Goal: Task Accomplishment & Management: Complete application form

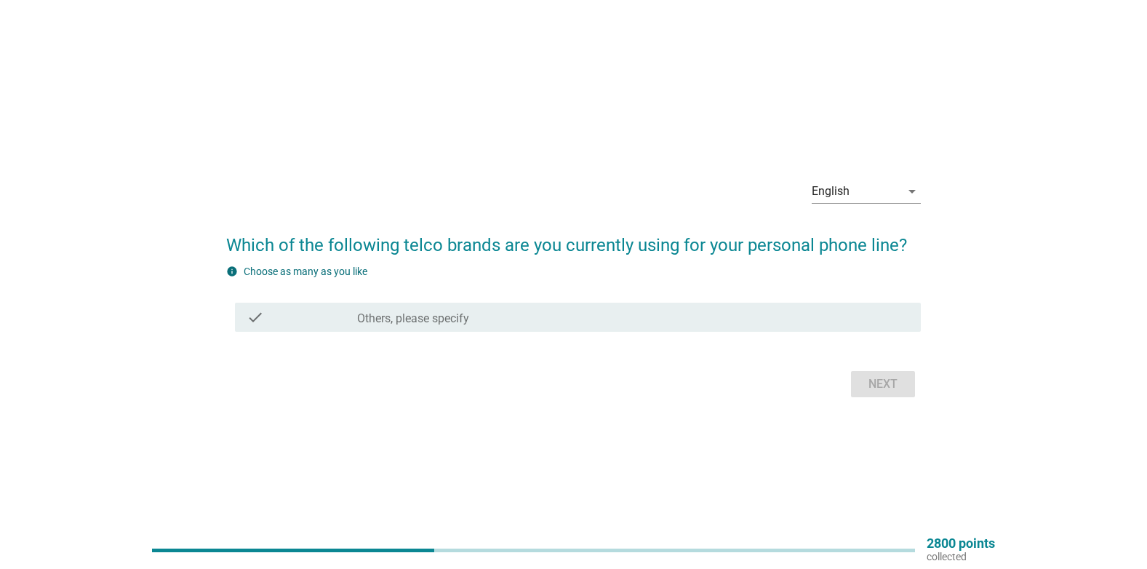
click at [340, 313] on div "check" at bounding box center [302, 316] width 111 height 17
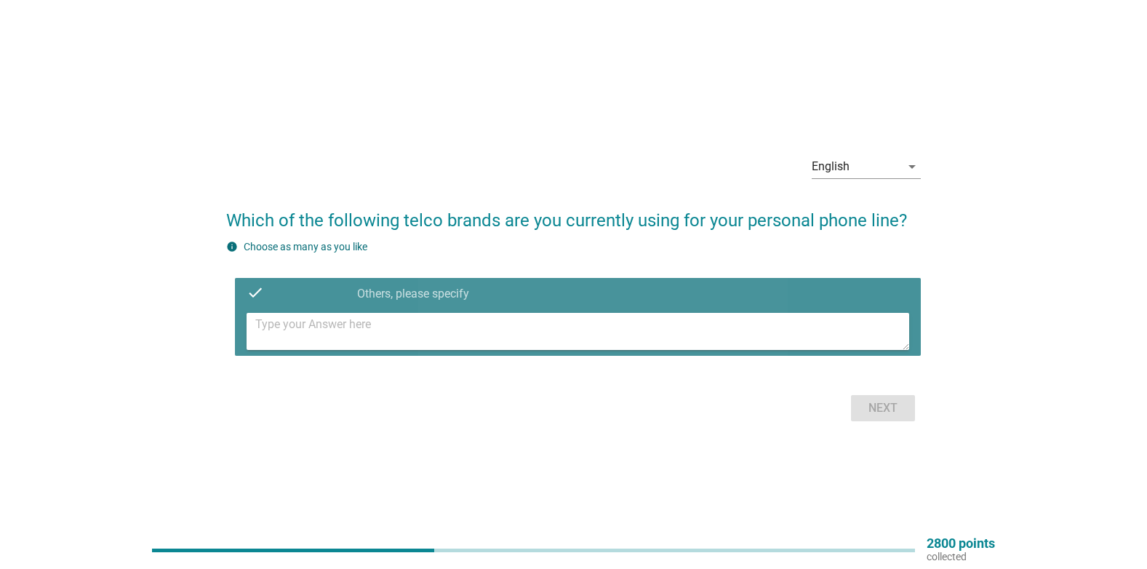
click at [351, 333] on textarea at bounding box center [582, 331] width 654 height 37
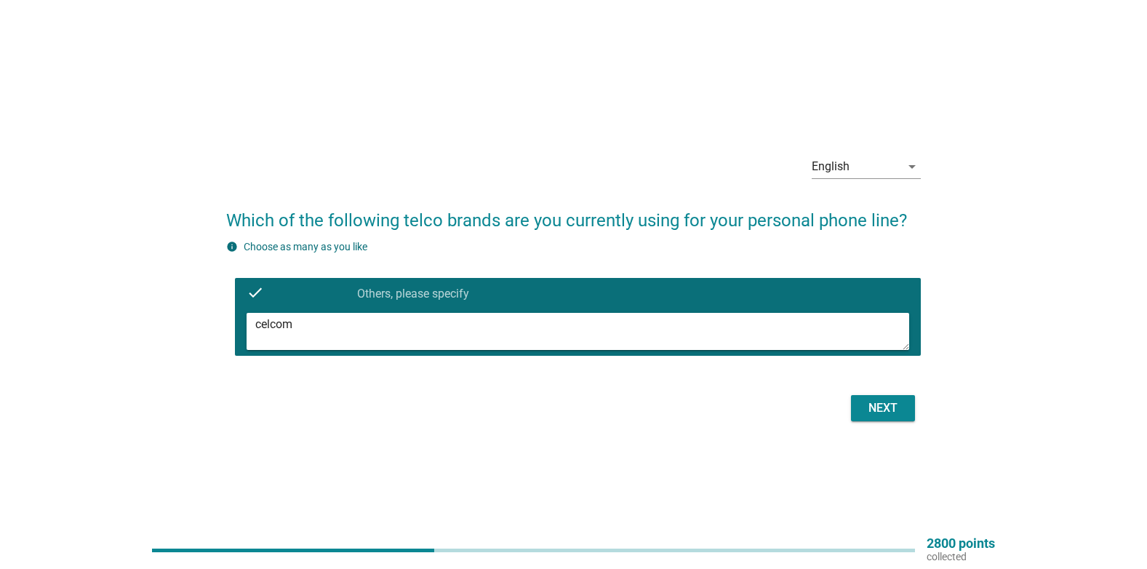
type textarea "celcom"
click at [872, 404] on div "Next" at bounding box center [882, 407] width 41 height 17
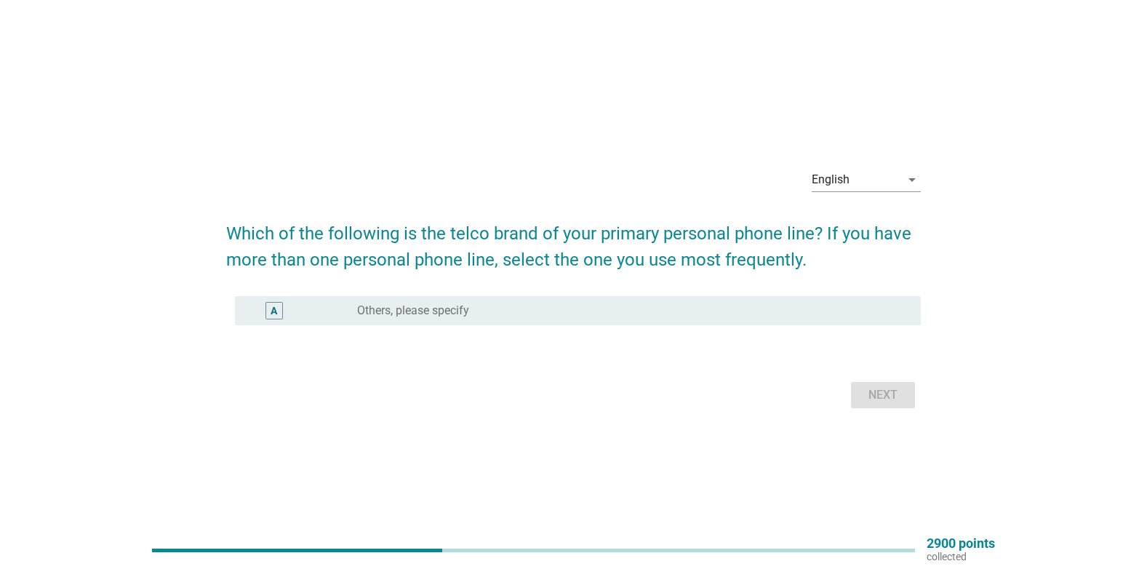
click at [392, 309] on label "Others, please specify" at bounding box center [413, 310] width 112 height 15
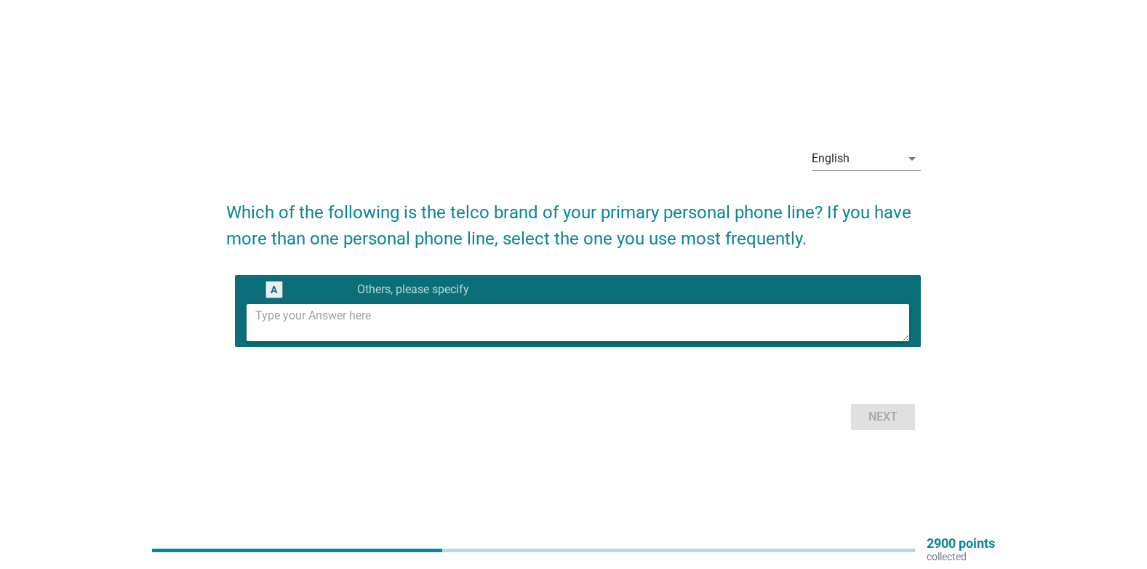
click at [392, 330] on textarea at bounding box center [582, 322] width 654 height 37
type textarea "celcom"
click at [870, 417] on div "Next" at bounding box center [882, 416] width 41 height 17
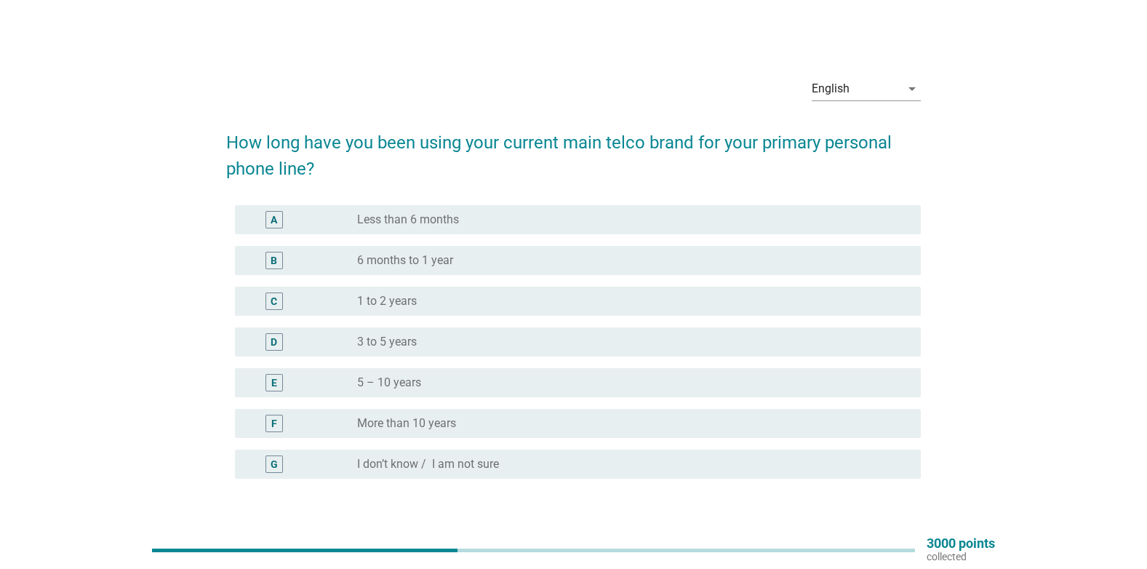
click at [273, 423] on div "F" at bounding box center [274, 423] width 6 height 15
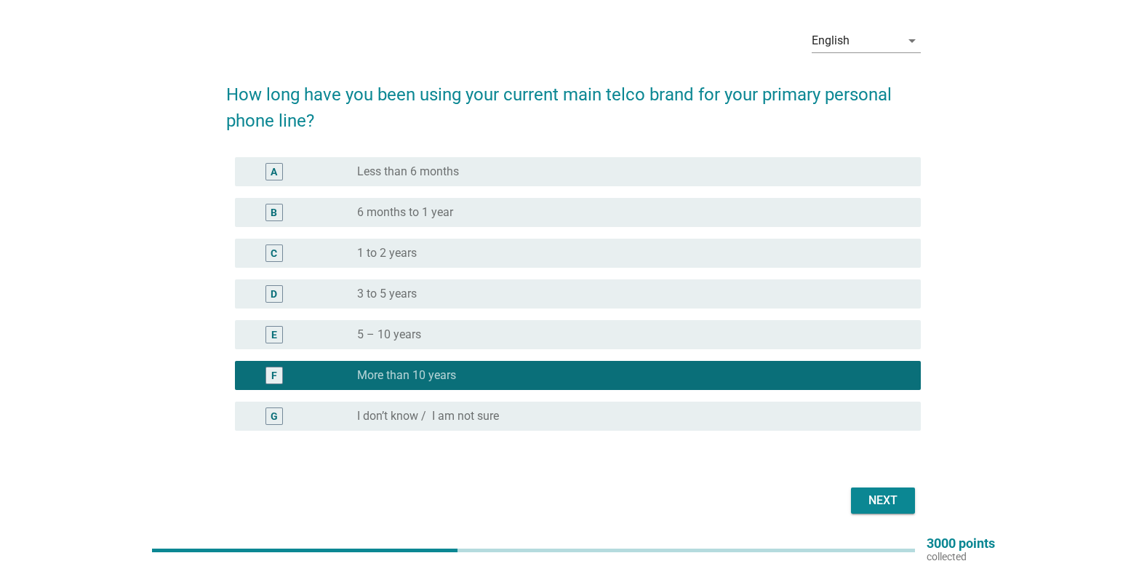
scroll to position [100, 0]
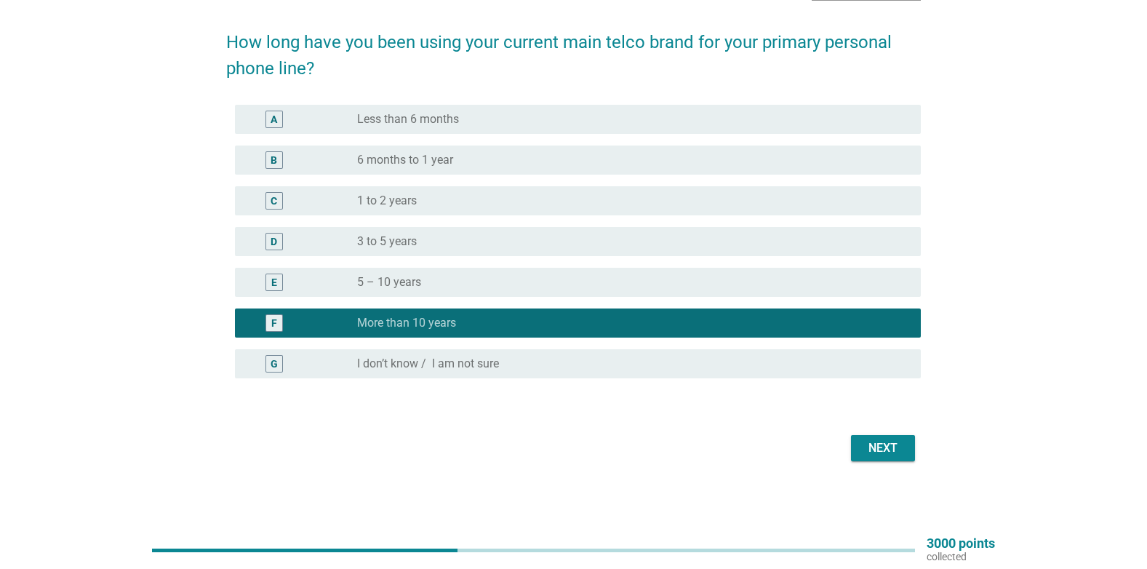
click at [885, 449] on div "Next" at bounding box center [882, 447] width 41 height 17
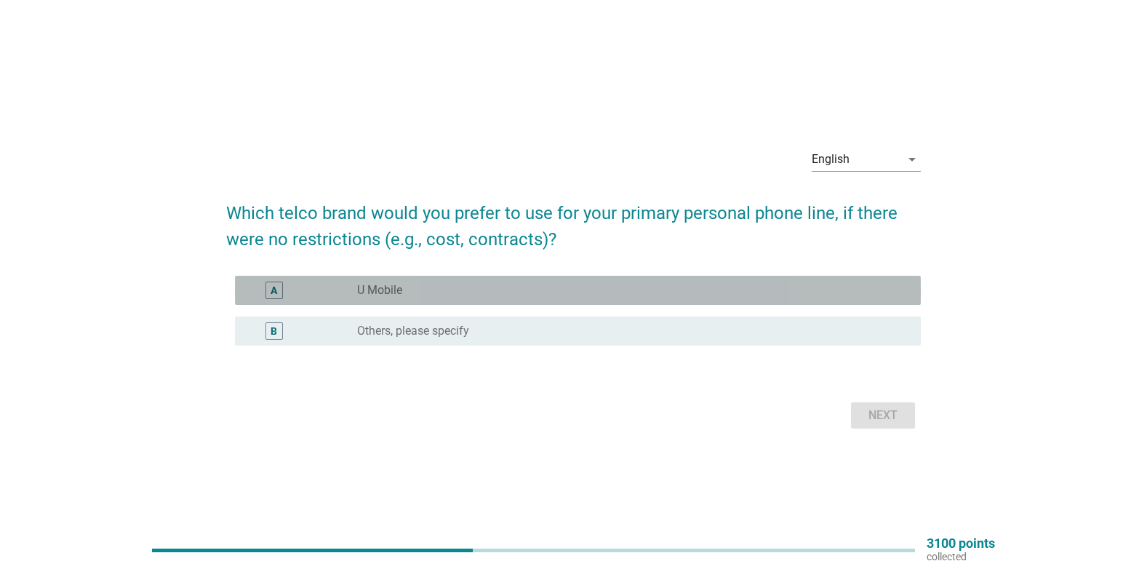
click at [353, 296] on div "A" at bounding box center [302, 289] width 111 height 17
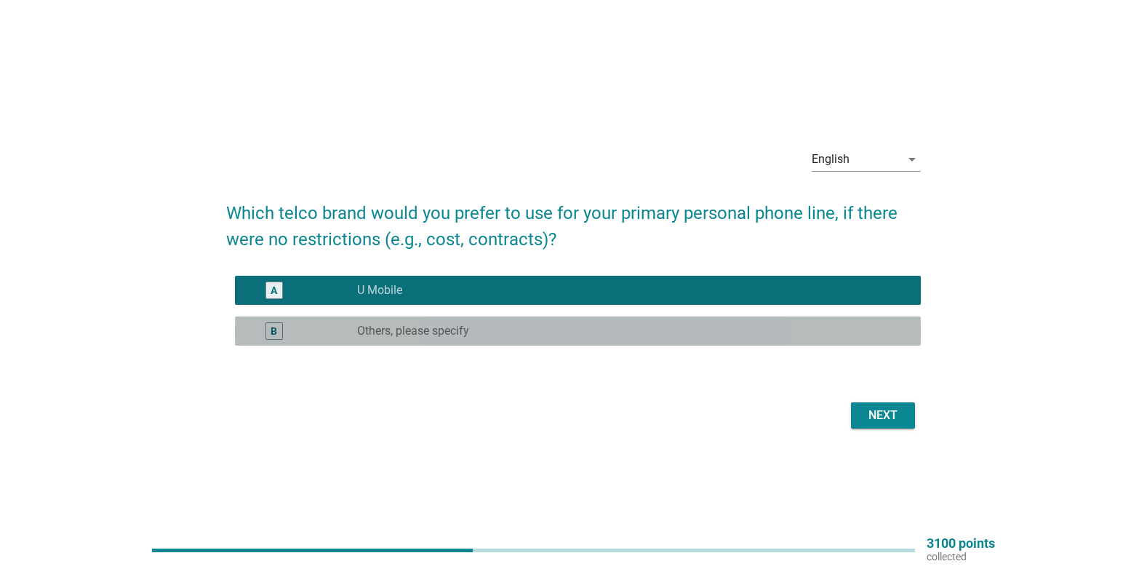
click at [401, 327] on label "Others, please specify" at bounding box center [413, 331] width 112 height 15
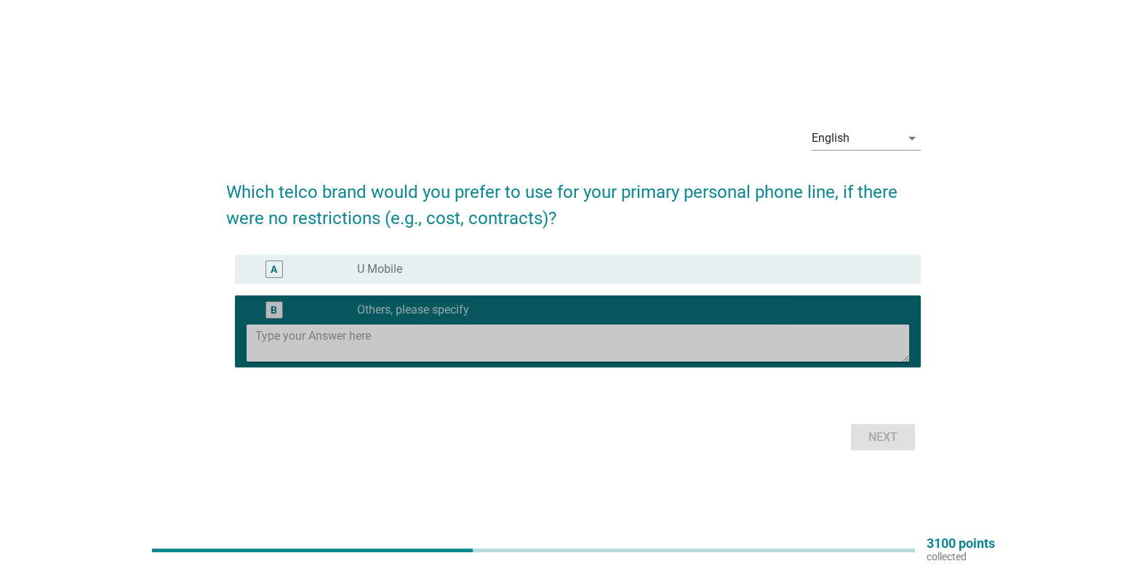
click at [409, 340] on textarea at bounding box center [582, 342] width 654 height 37
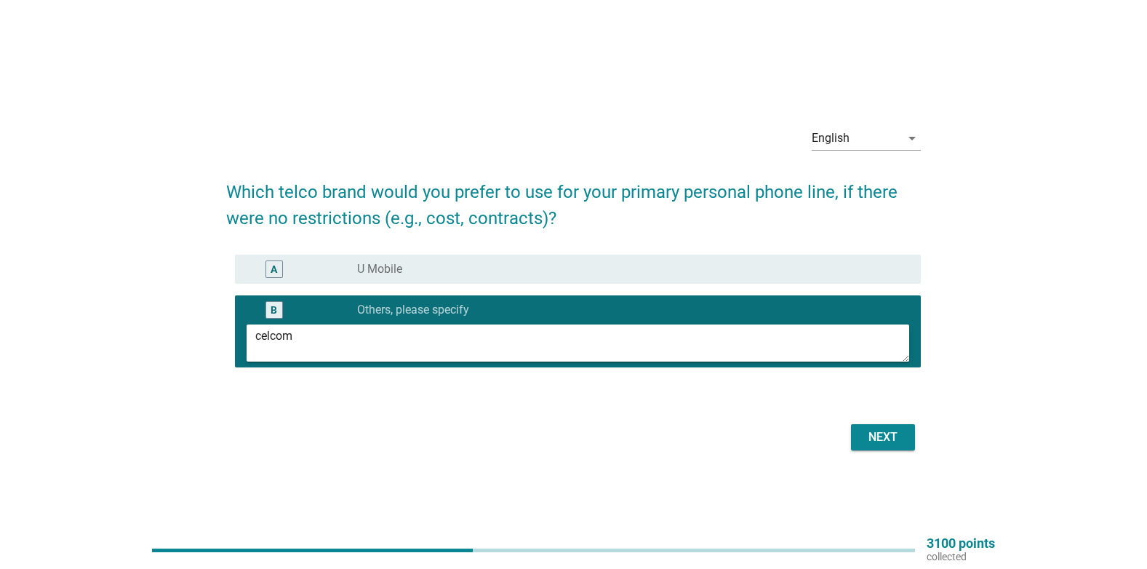
type textarea "celcom"
click at [881, 434] on div "Next" at bounding box center [882, 436] width 41 height 17
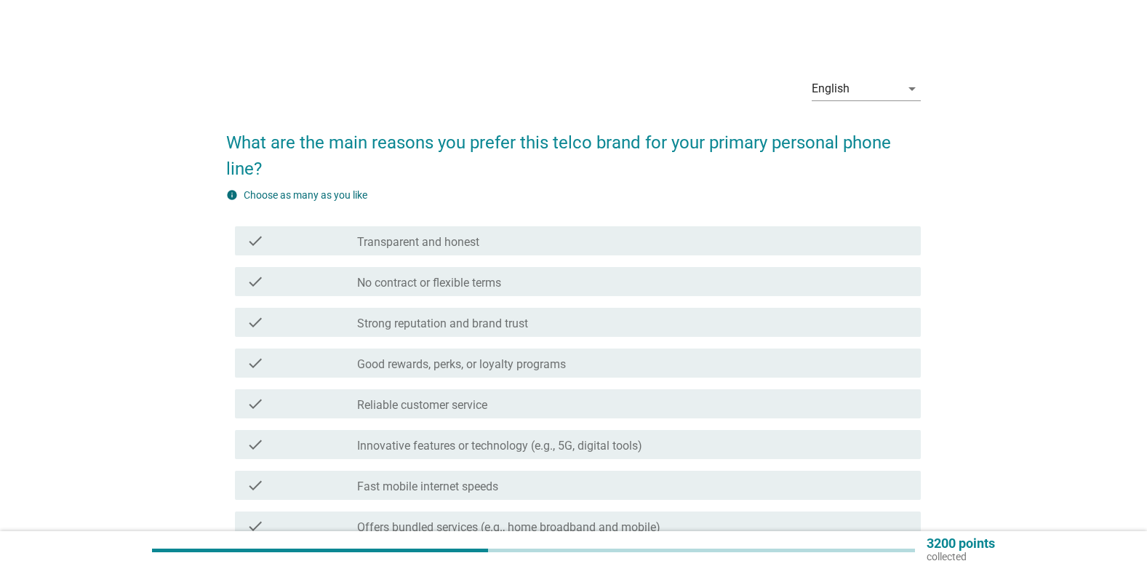
click at [457, 448] on label "Innovative features or technology (e.g., 5G, digital tools)" at bounding box center [499, 446] width 285 height 15
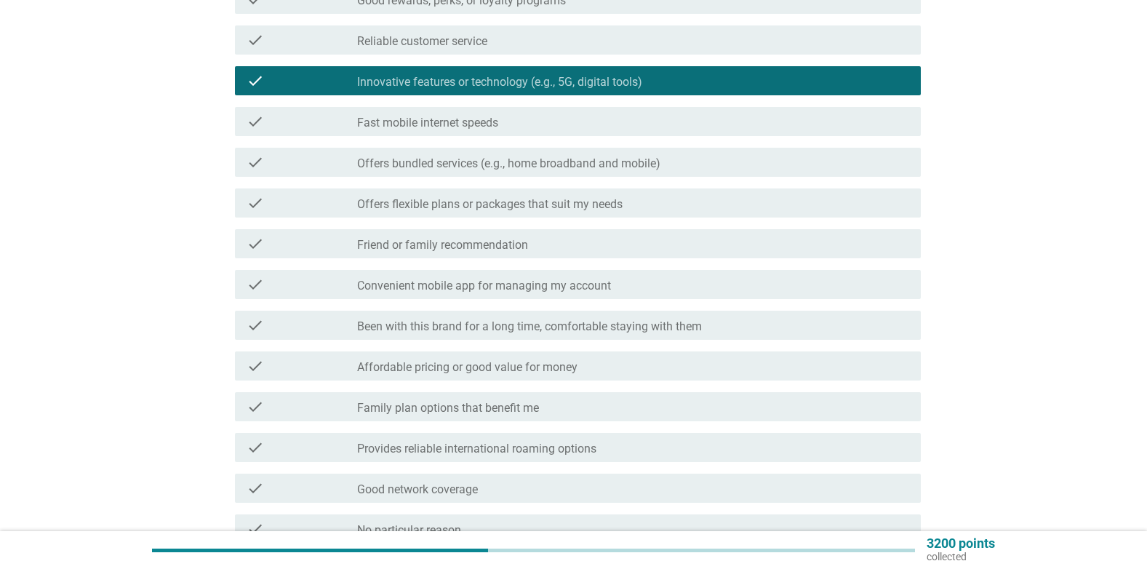
scroll to position [436, 0]
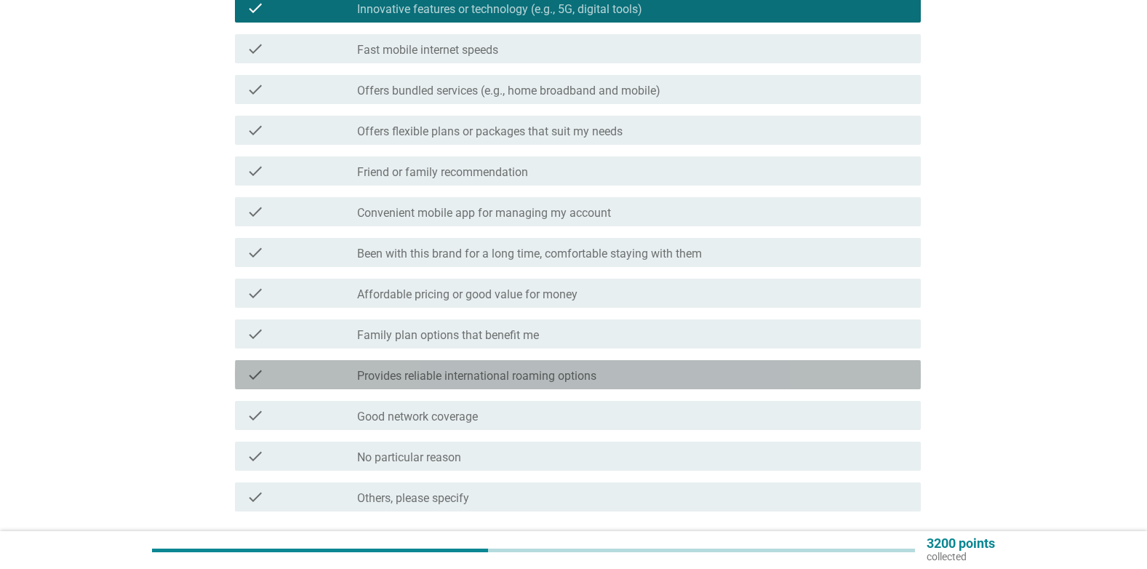
click at [454, 375] on label "Provides reliable international roaming options" at bounding box center [476, 376] width 239 height 15
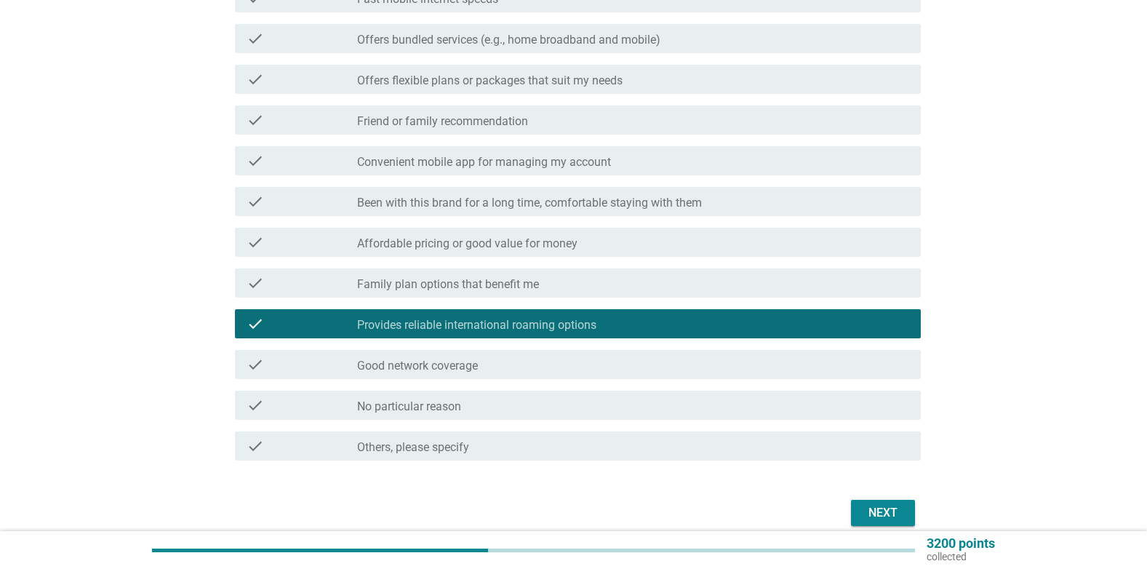
scroll to position [509, 0]
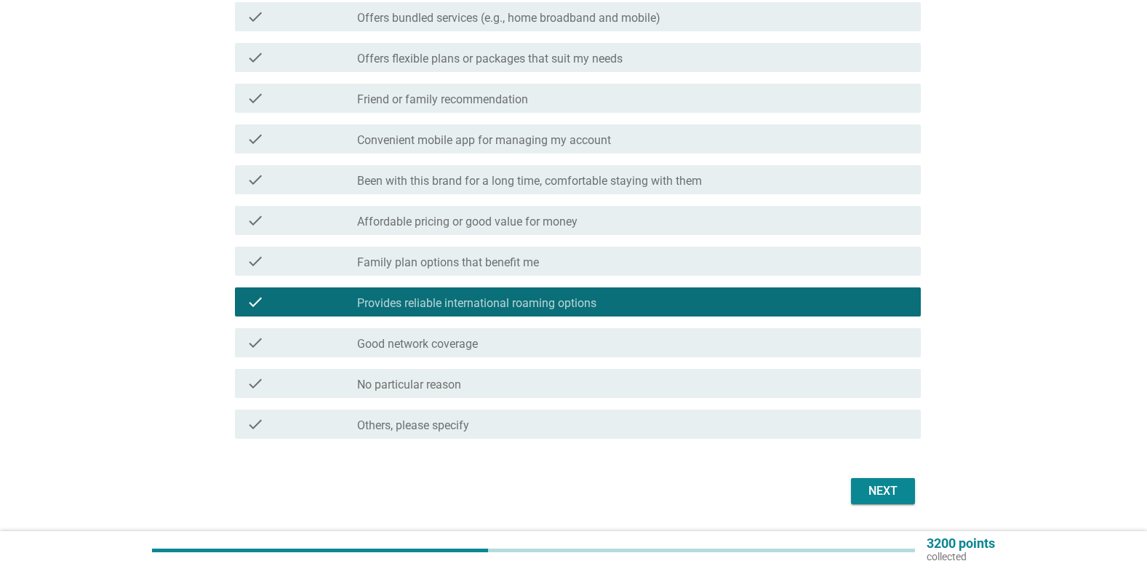
click at [435, 348] on label "Good network coverage" at bounding box center [417, 344] width 121 height 15
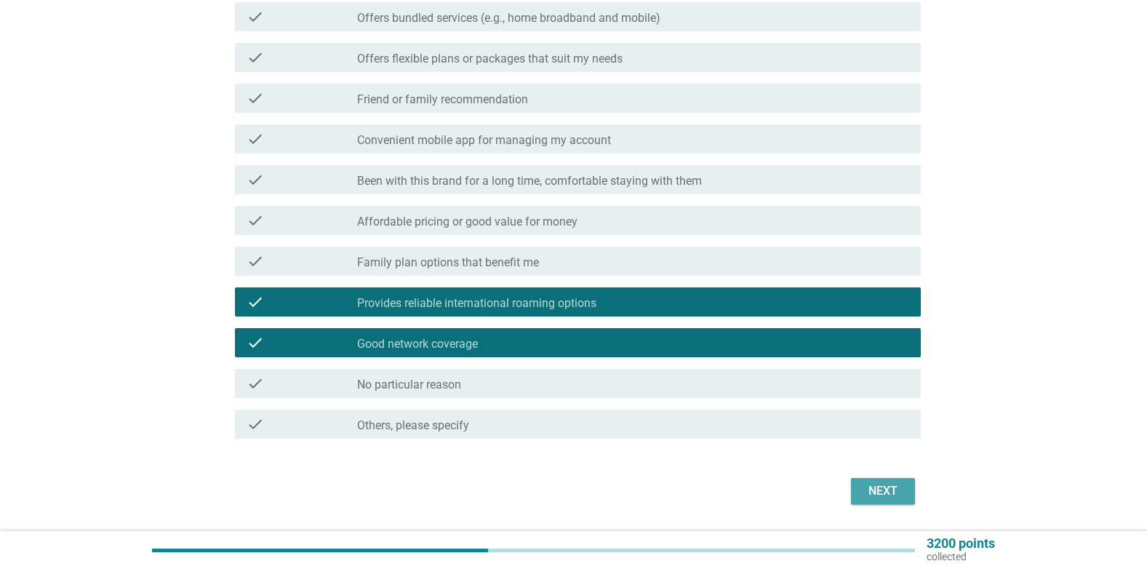
click at [868, 493] on div "Next" at bounding box center [882, 490] width 41 height 17
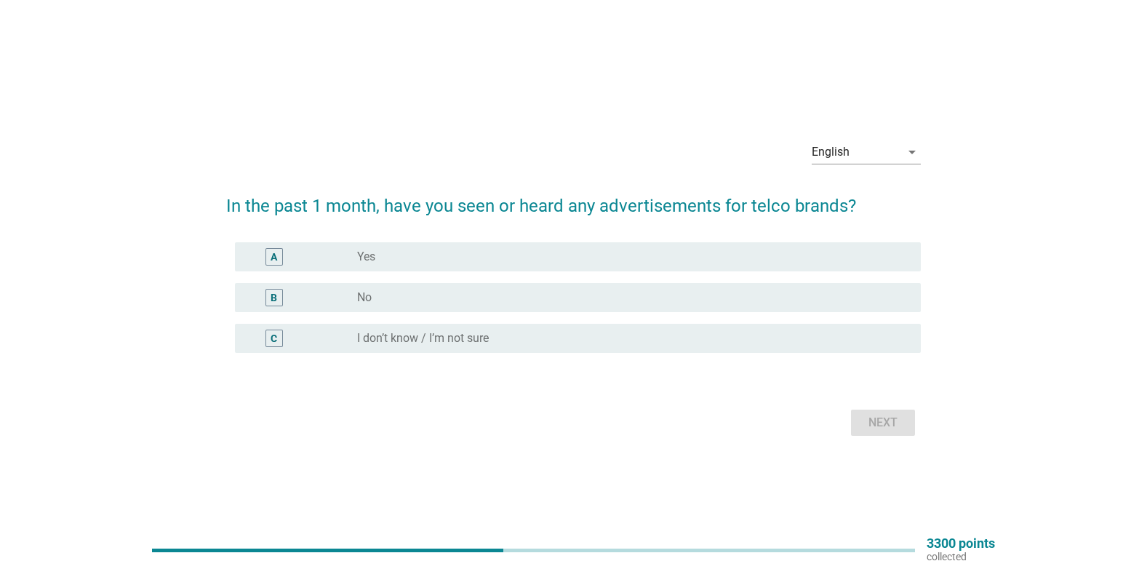
click at [373, 335] on label "I don’t know / I’m not sure" at bounding box center [423, 338] width 132 height 15
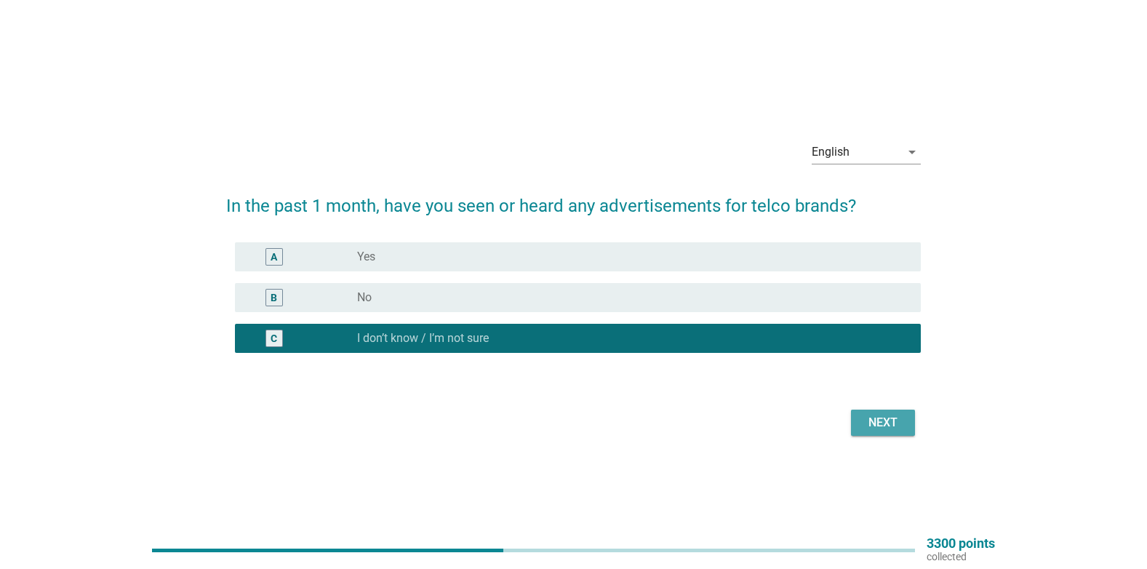
click at [886, 421] on div "Next" at bounding box center [882, 422] width 41 height 17
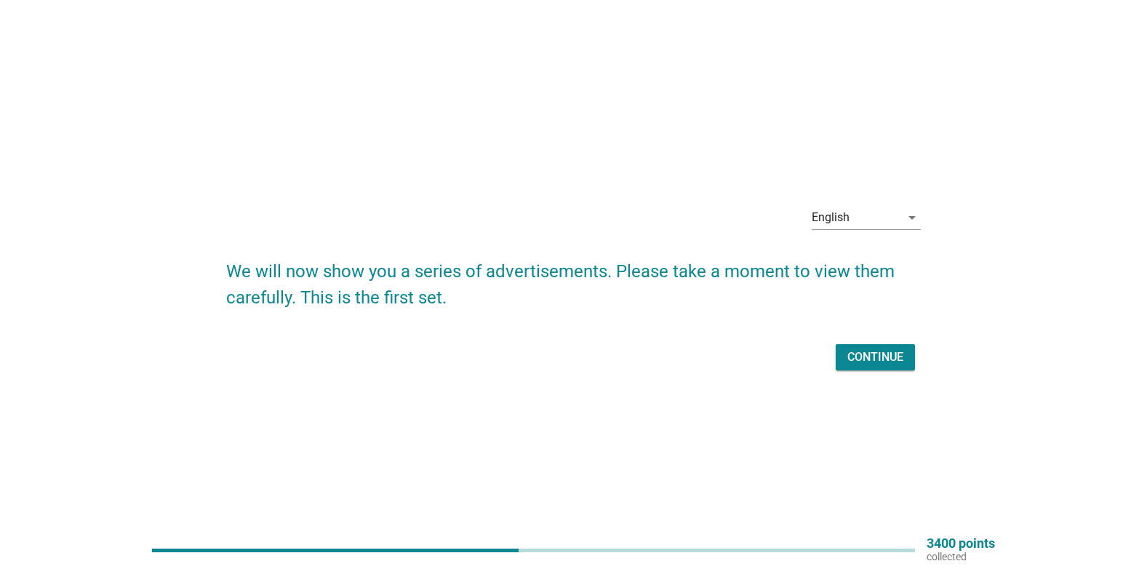
click at [859, 356] on div "Continue" at bounding box center [875, 356] width 56 height 17
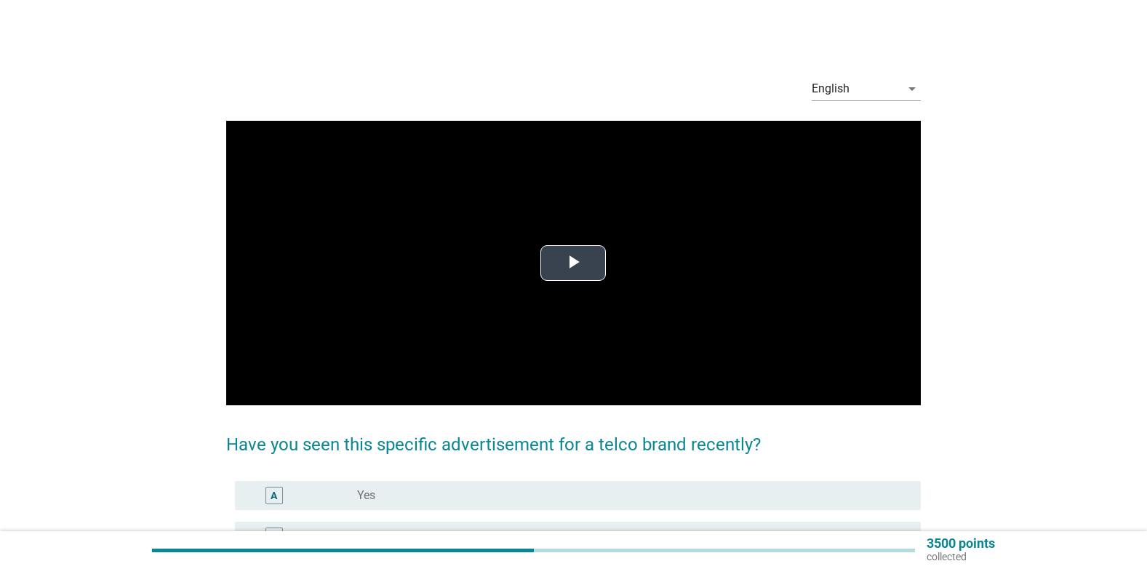
click at [573, 263] on span "Video Player" at bounding box center [573, 263] width 0 height 0
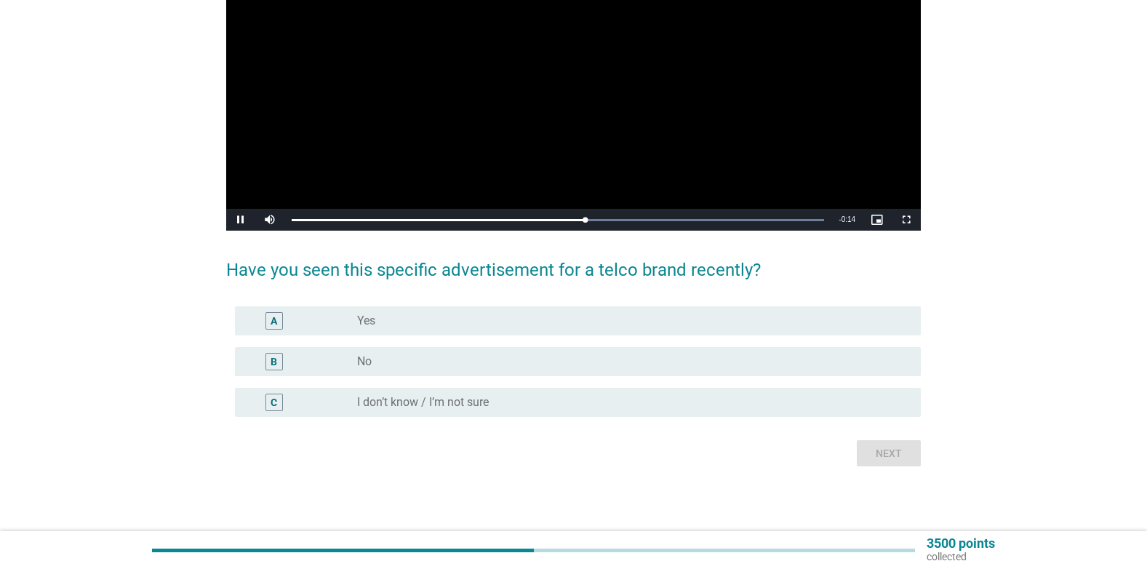
scroll to position [175, 0]
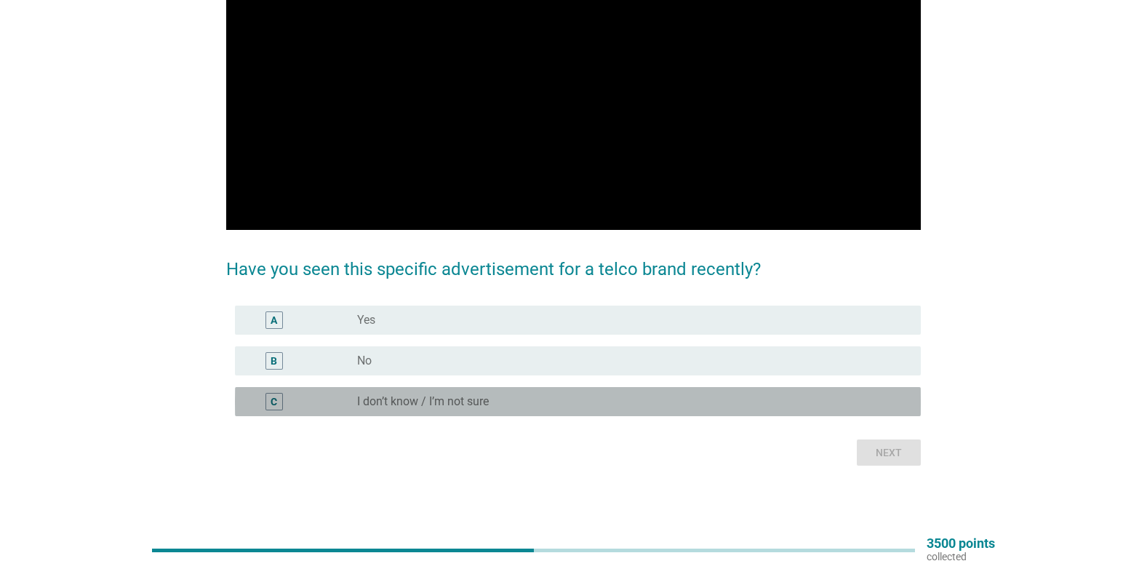
click at [474, 406] on label "I don’t know / I’m not sure" at bounding box center [423, 401] width 132 height 15
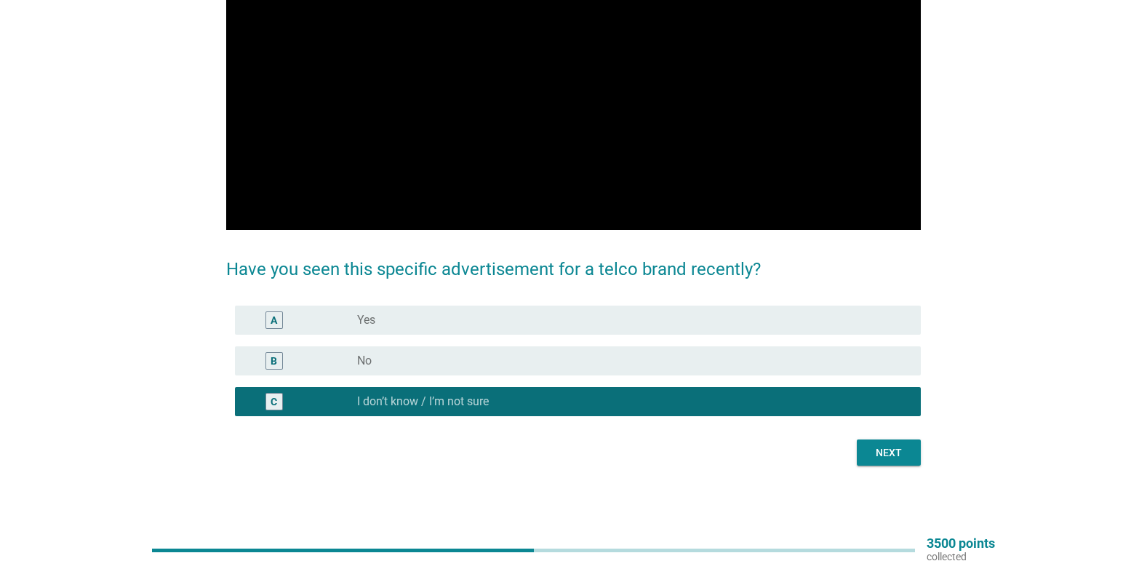
click at [894, 455] on div "Next" at bounding box center [888, 452] width 41 height 15
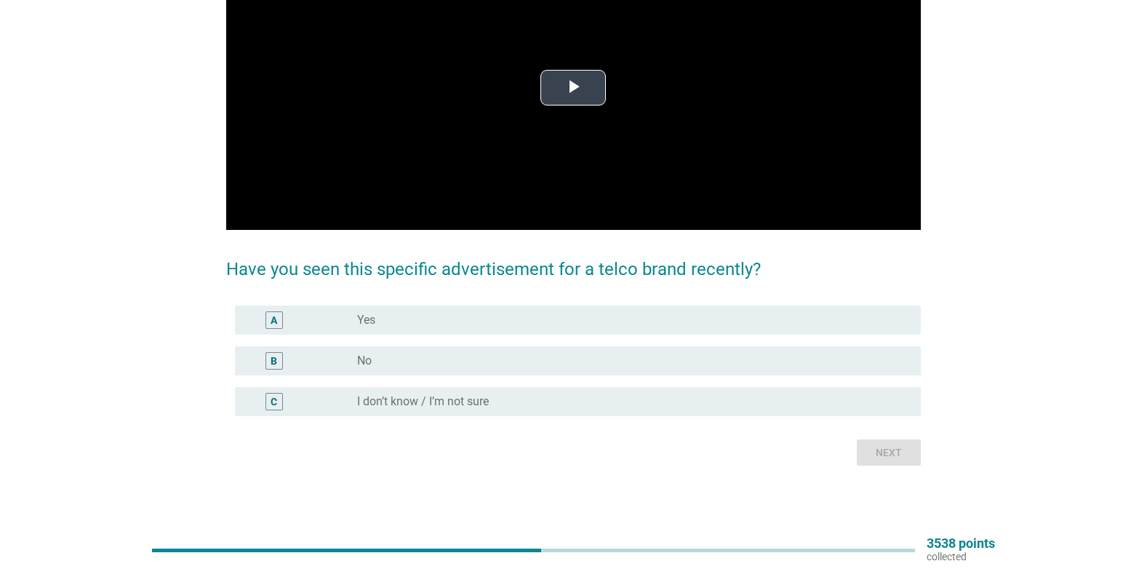
scroll to position [0, 0]
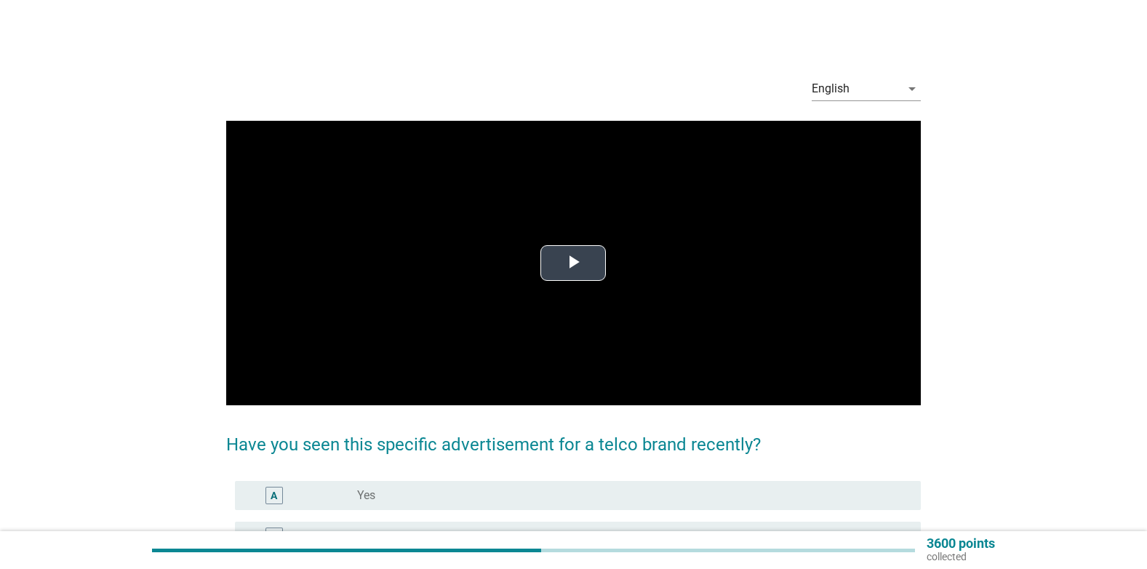
click at [573, 263] on span "Video Player" at bounding box center [573, 263] width 0 height 0
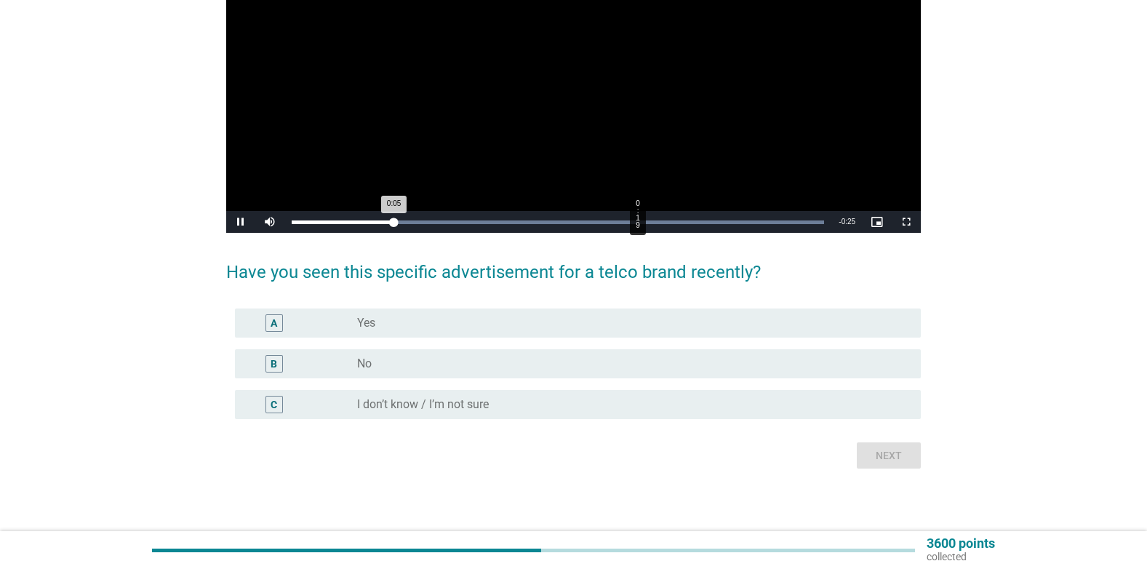
scroll to position [175, 0]
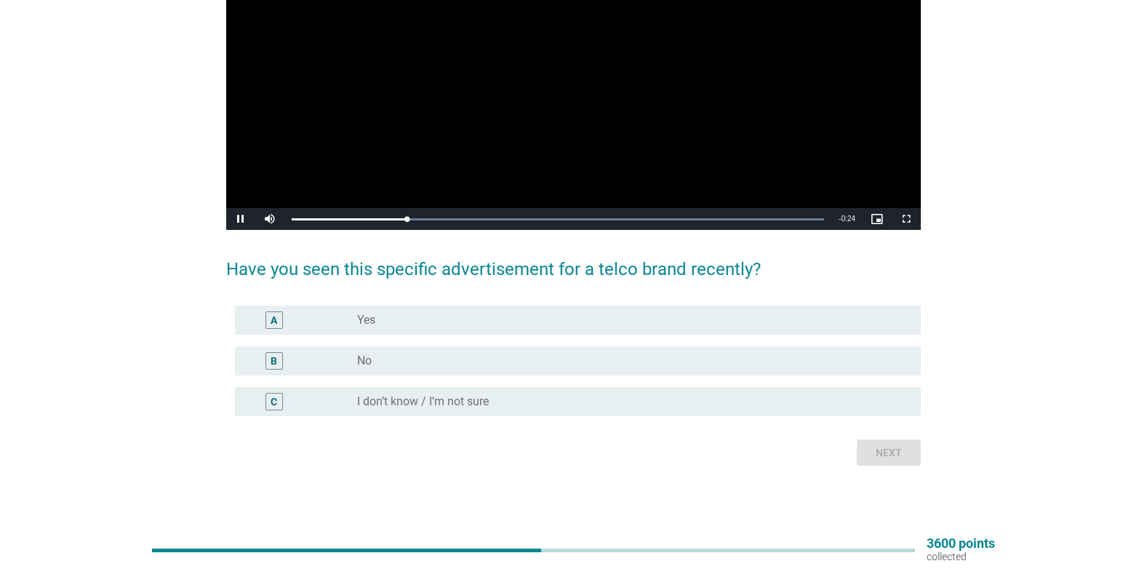
click at [463, 398] on label "I don’t know / I’m not sure" at bounding box center [423, 401] width 132 height 15
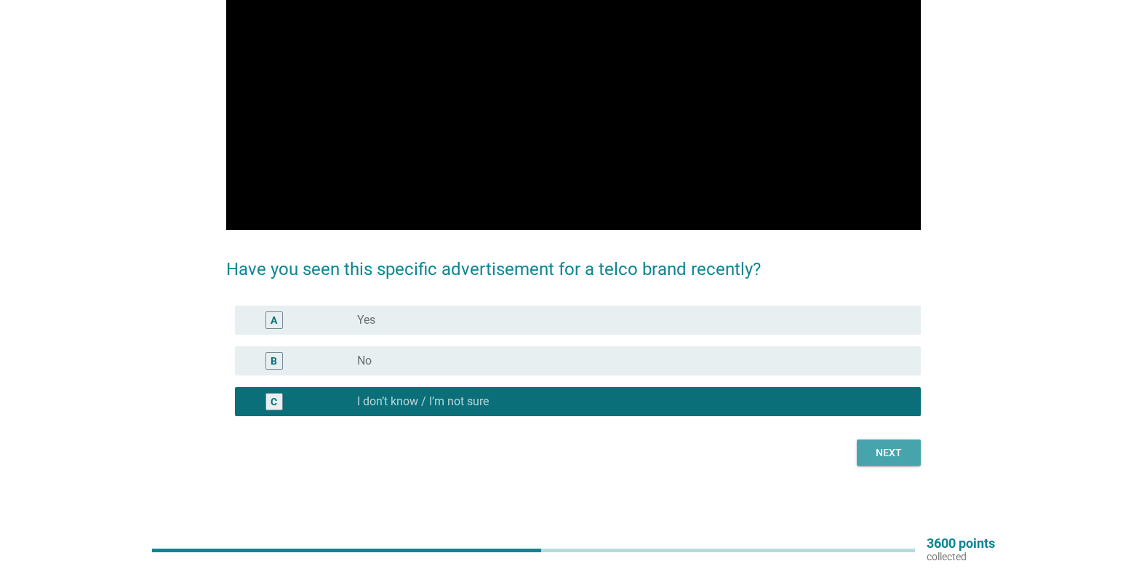
click at [904, 453] on div "Next" at bounding box center [888, 452] width 41 height 15
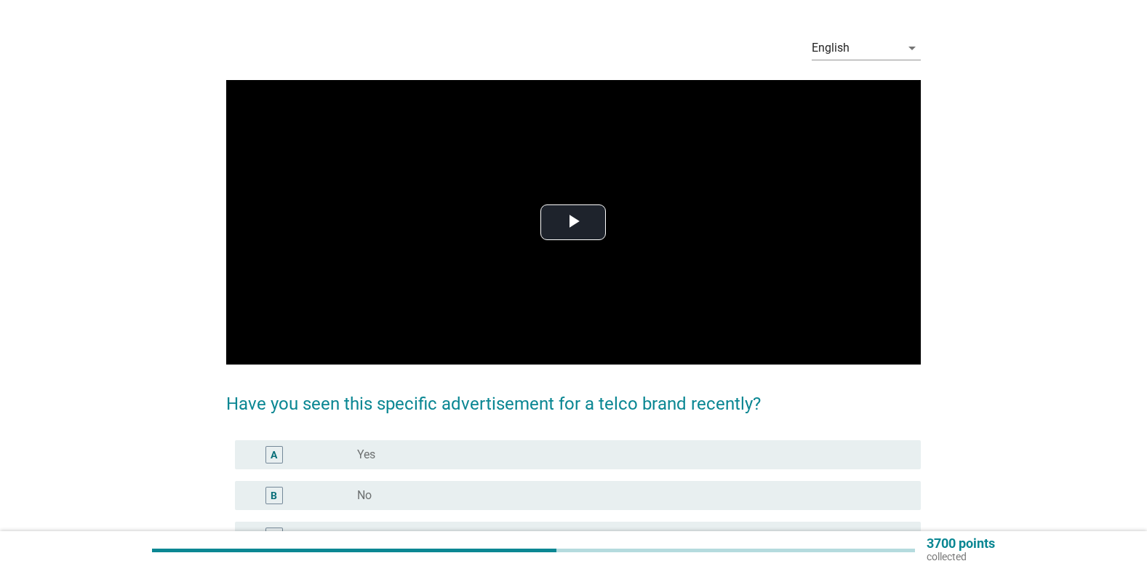
scroll to position [145, 0]
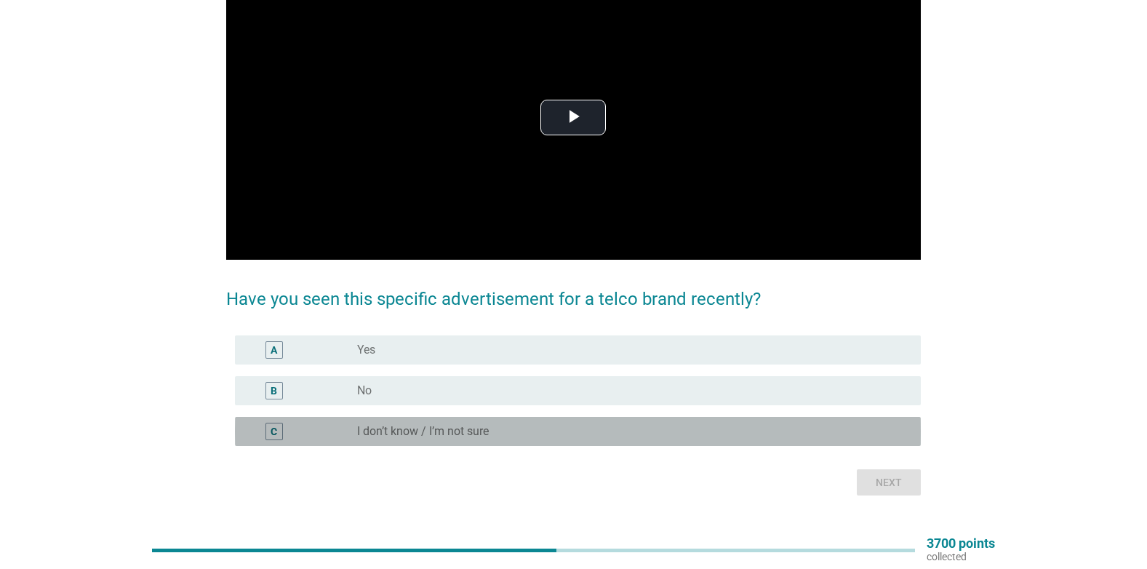
click at [463, 431] on label "I don’t know / I’m not sure" at bounding box center [423, 431] width 132 height 15
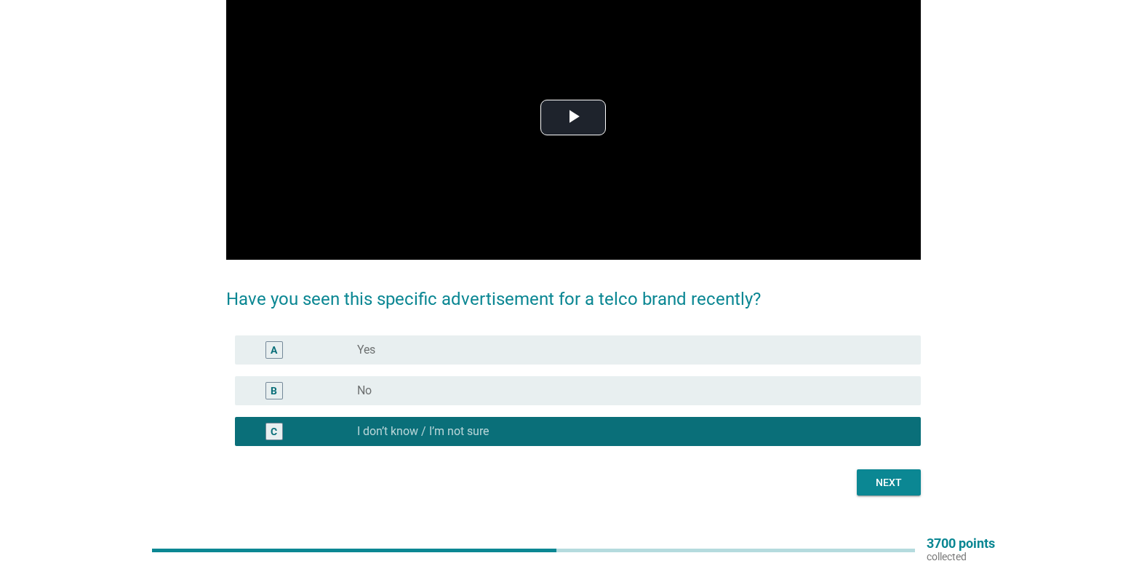
click at [889, 476] on div "Next" at bounding box center [888, 482] width 41 height 15
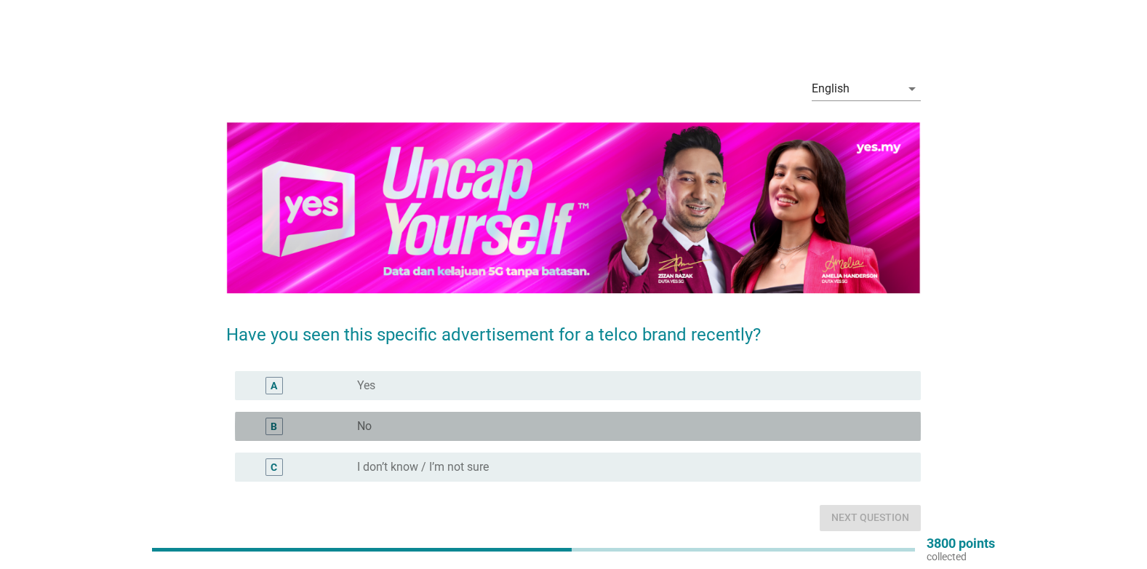
click at [442, 427] on div "radio_button_unchecked No" at bounding box center [627, 426] width 540 height 15
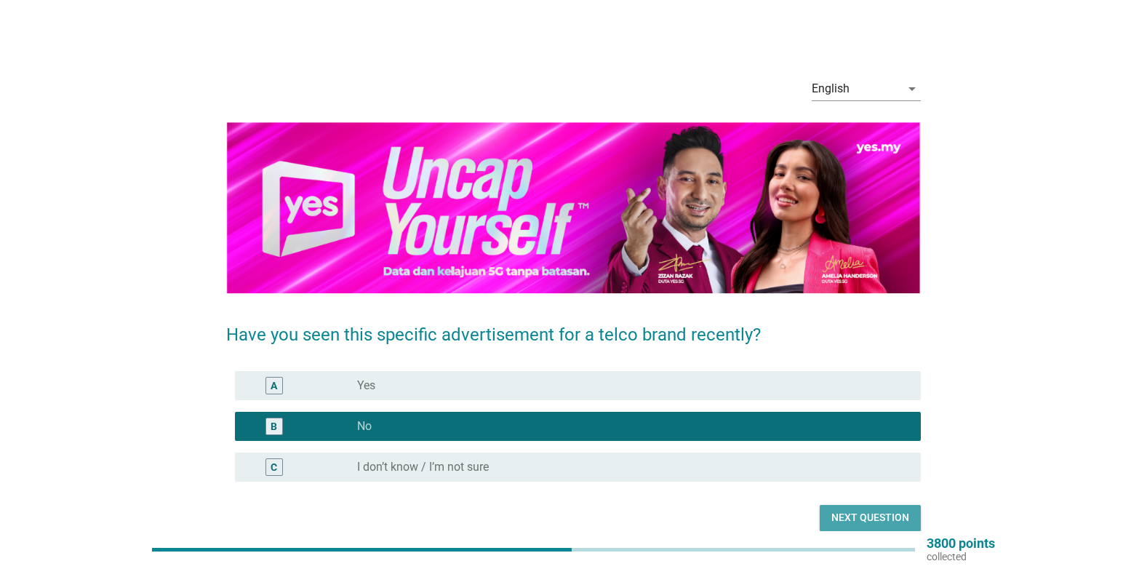
click at [867, 511] on div "Next question" at bounding box center [870, 517] width 78 height 15
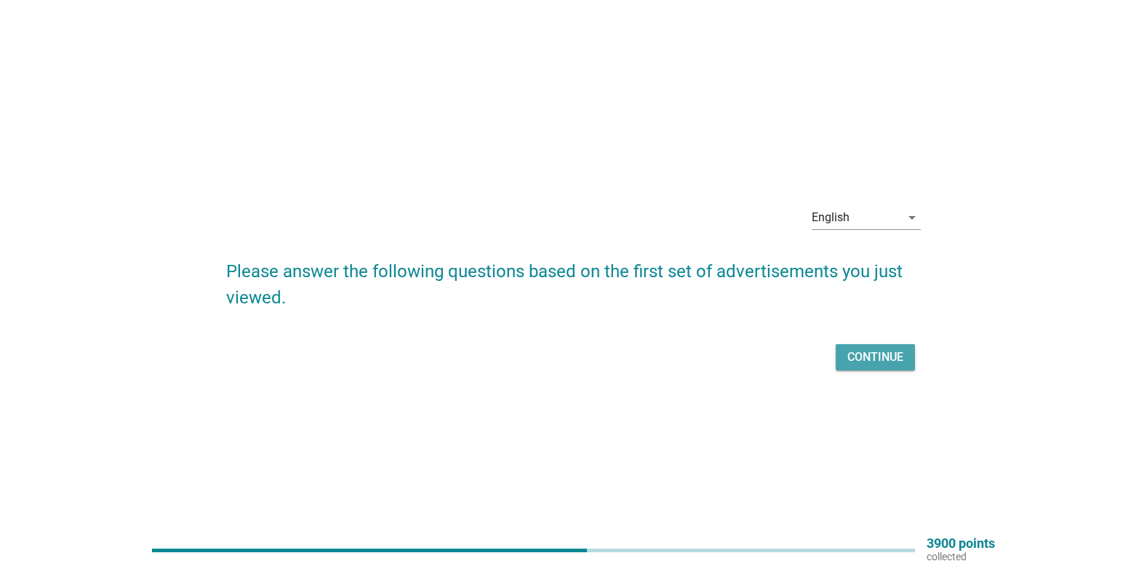
click at [881, 356] on div "Continue" at bounding box center [875, 356] width 56 height 17
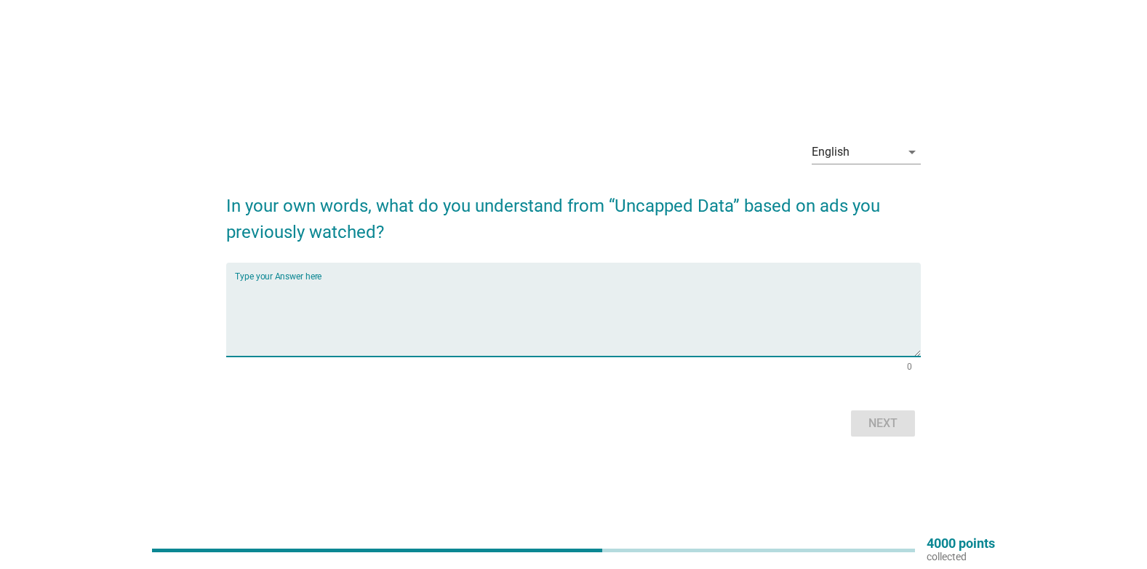
click at [446, 299] on textarea "Type your Answer here" at bounding box center [578, 318] width 686 height 76
type textarea "unlimited"
click at [880, 418] on div "Next" at bounding box center [882, 423] width 41 height 17
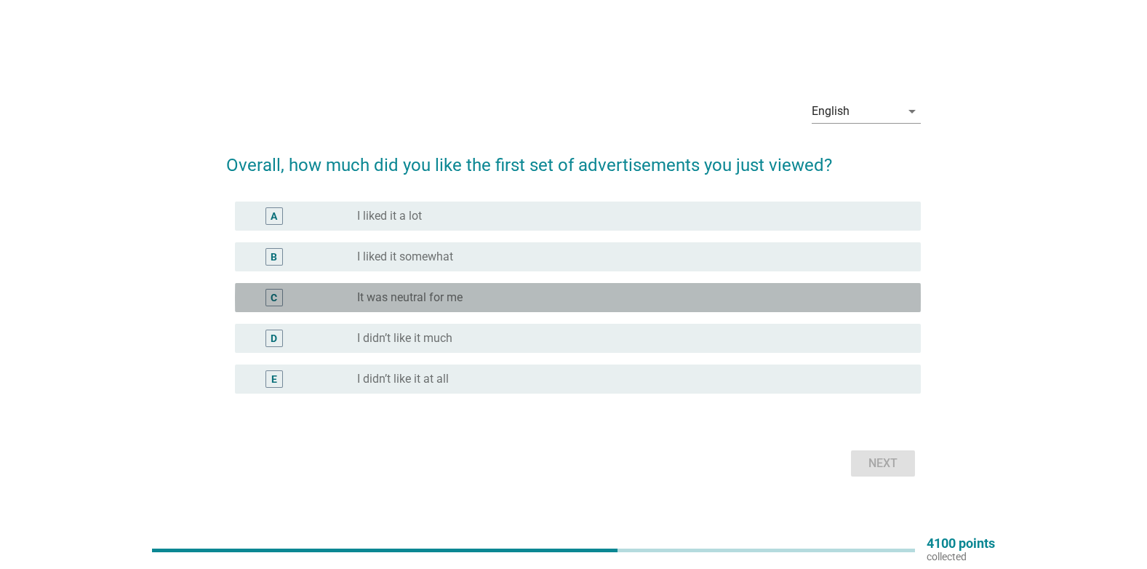
click at [397, 302] on label "It was neutral for me" at bounding box center [409, 297] width 105 height 15
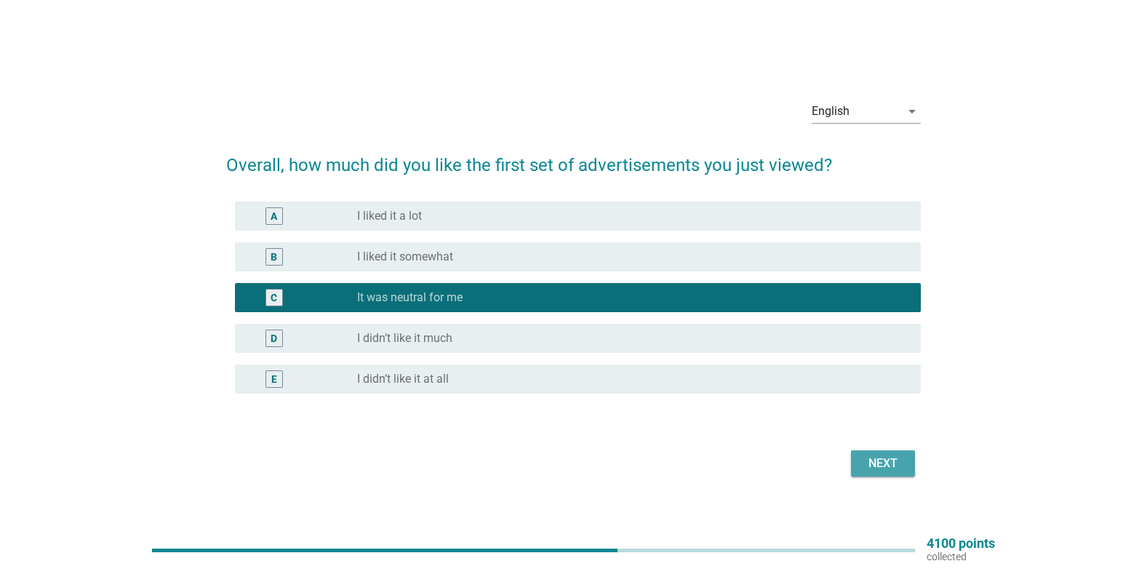
click at [889, 460] on div "Next" at bounding box center [882, 463] width 41 height 17
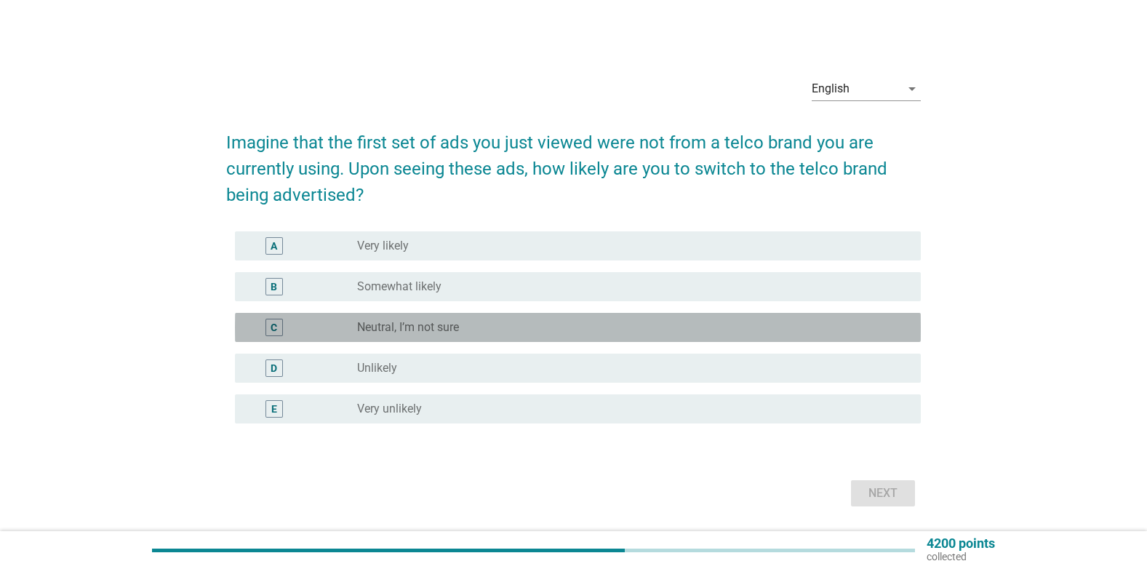
click at [373, 326] on label "Neutral, I’m not sure" at bounding box center [408, 327] width 102 height 15
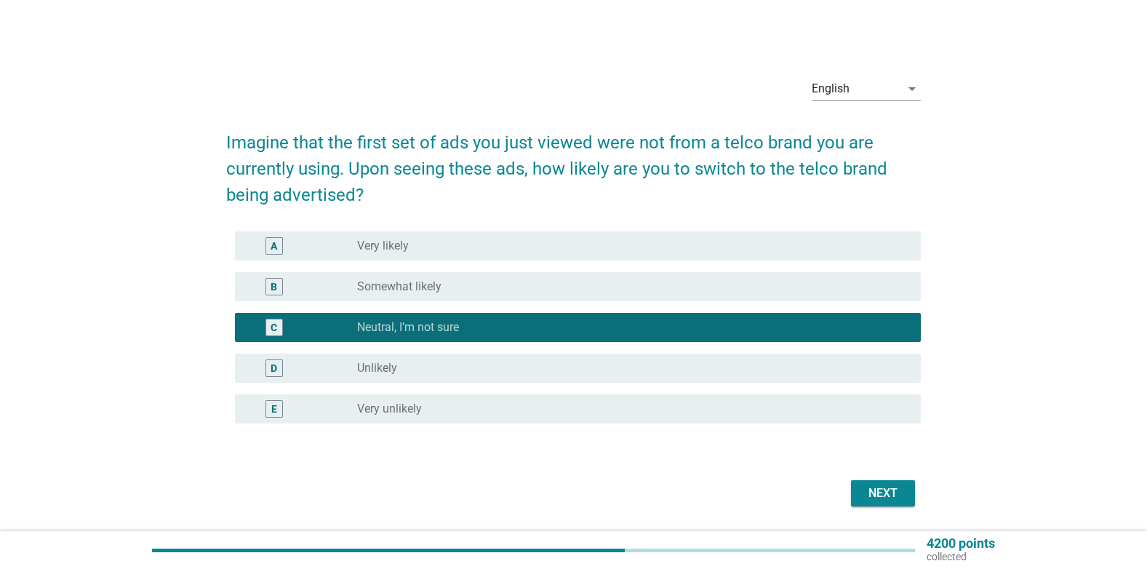
click at [889, 489] on div "Next" at bounding box center [882, 492] width 41 height 17
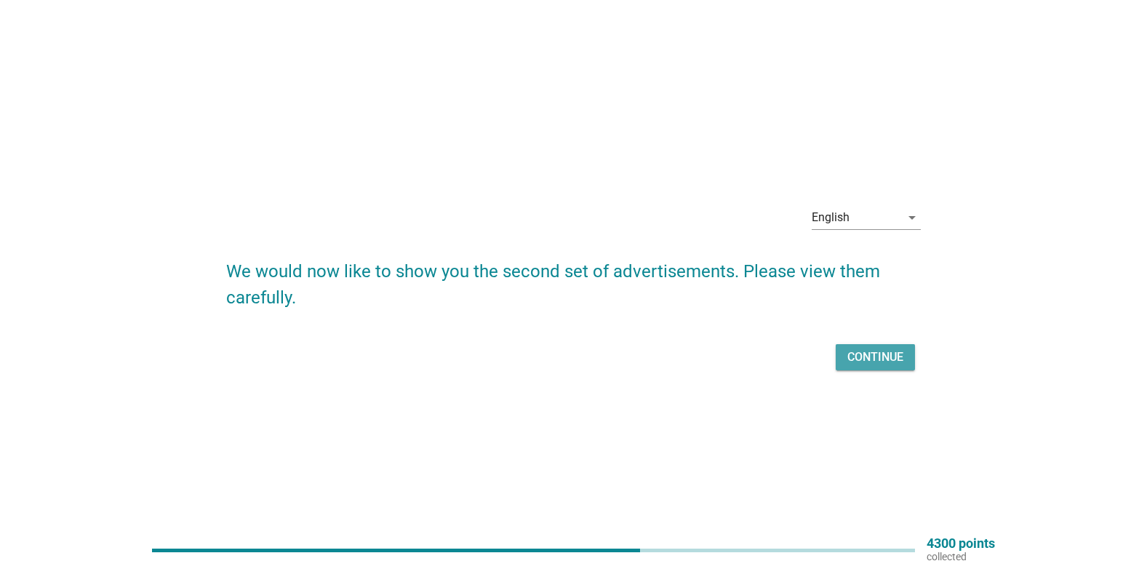
click at [878, 355] on div "Continue" at bounding box center [875, 356] width 56 height 17
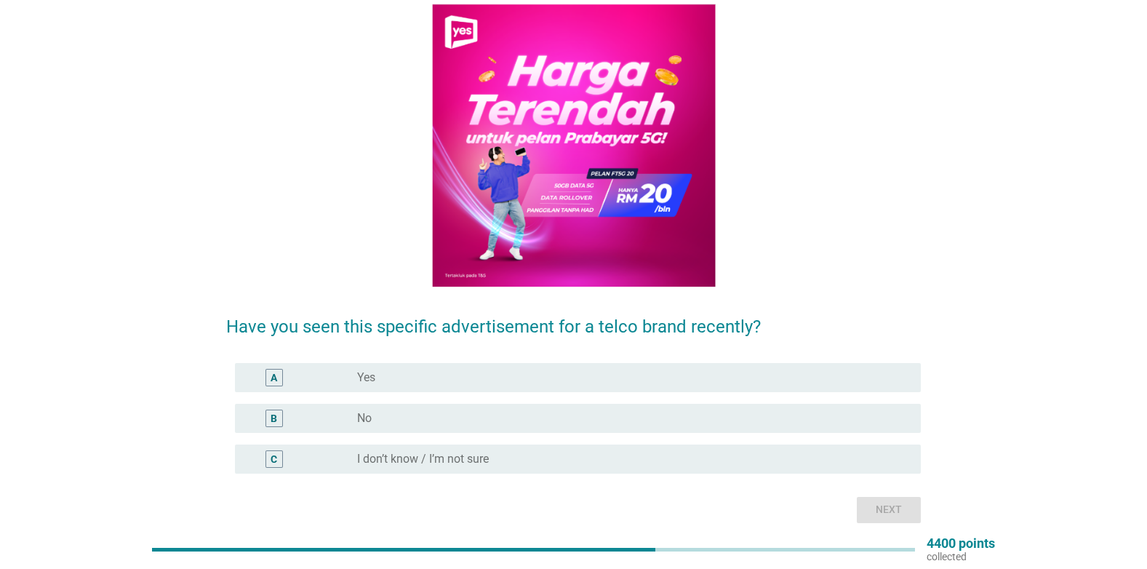
scroll to position [145, 0]
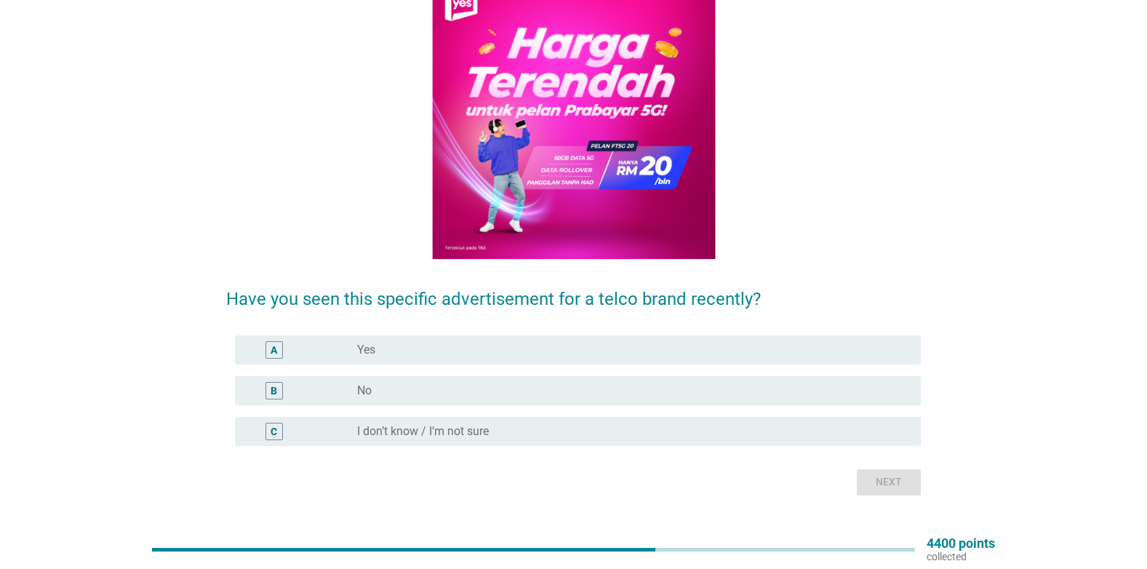
click at [406, 393] on div "radio_button_unchecked No" at bounding box center [627, 390] width 540 height 15
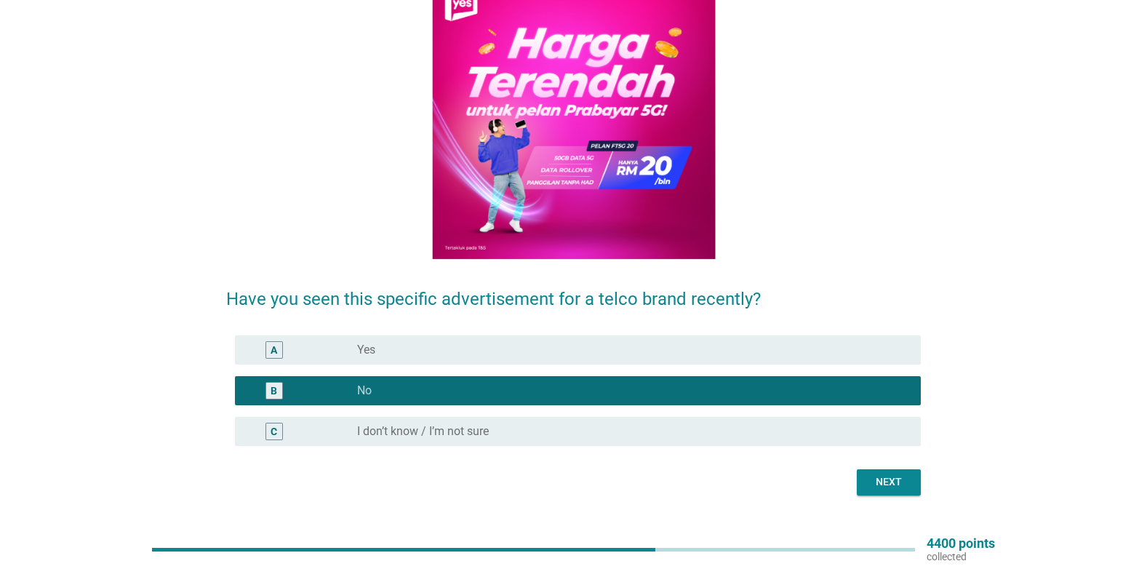
click at [898, 478] on div "Next" at bounding box center [888, 481] width 41 height 15
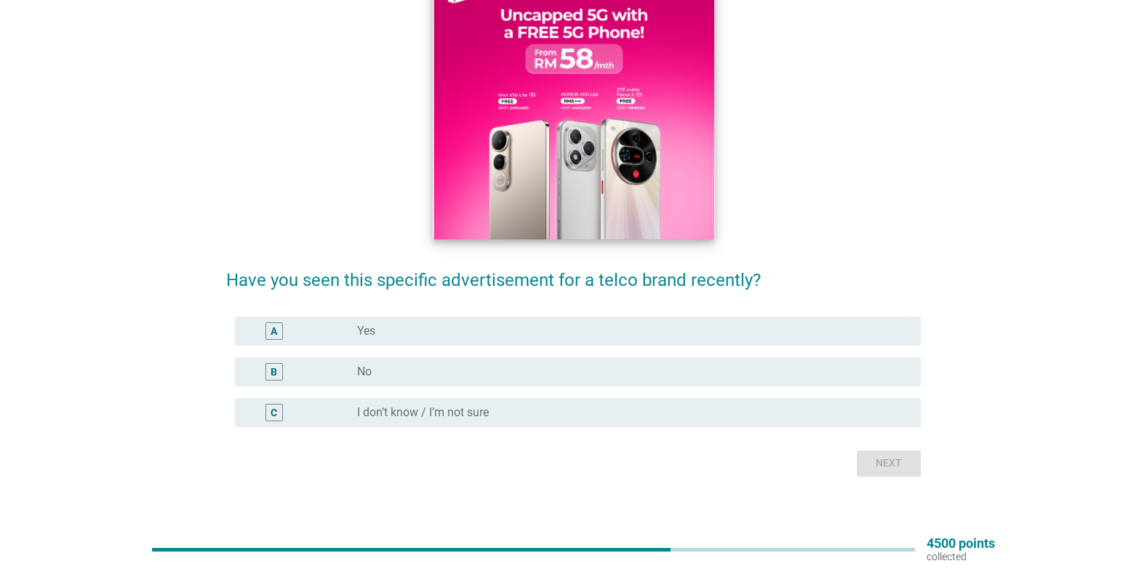
scroll to position [175, 0]
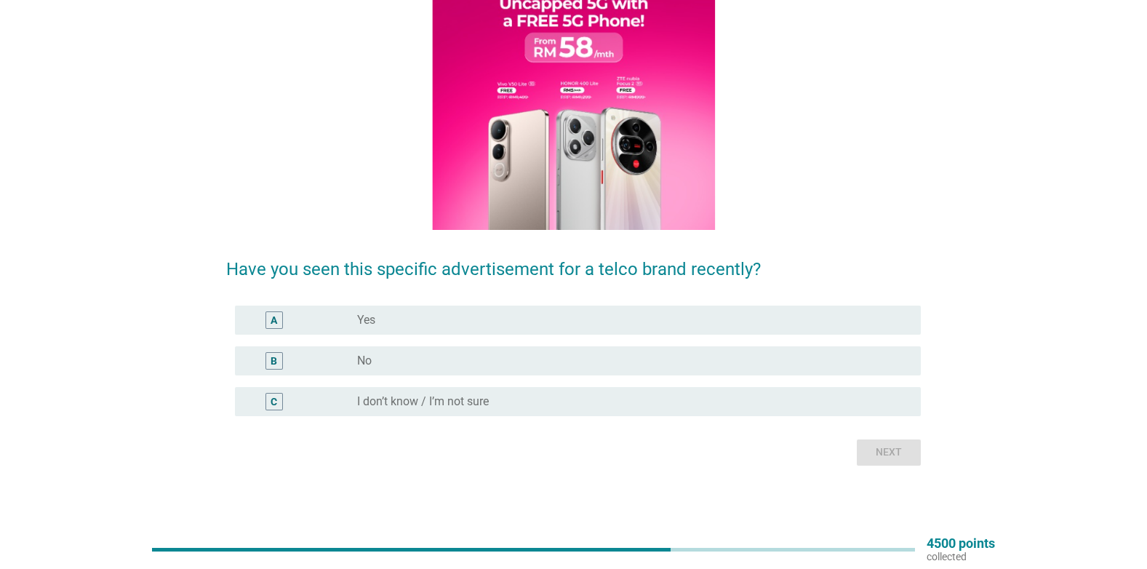
click at [363, 357] on label "No" at bounding box center [364, 360] width 15 height 15
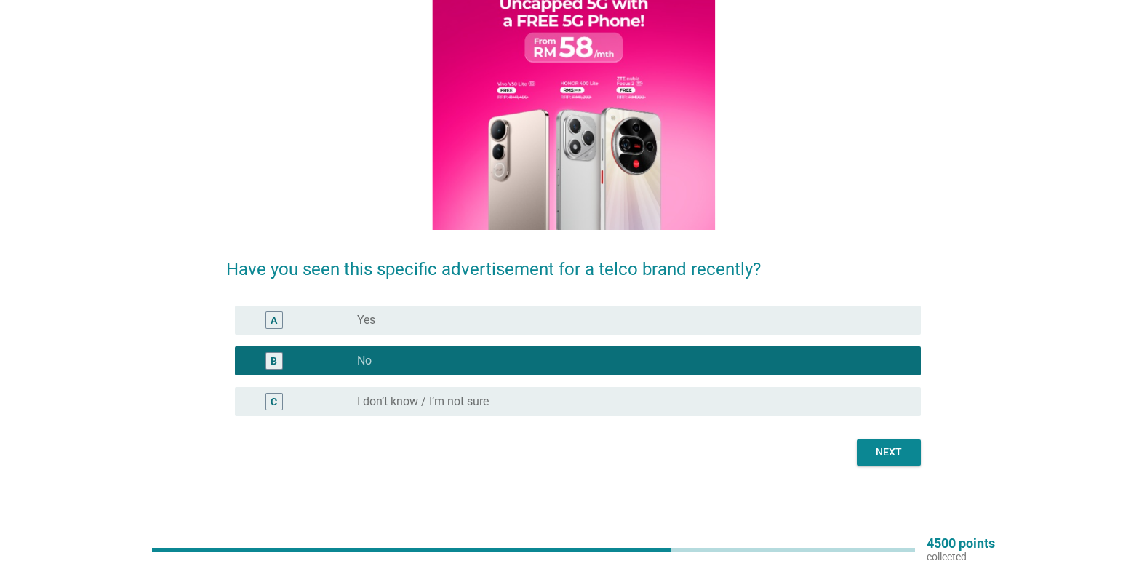
click at [897, 454] on div "Next" at bounding box center [888, 451] width 41 height 15
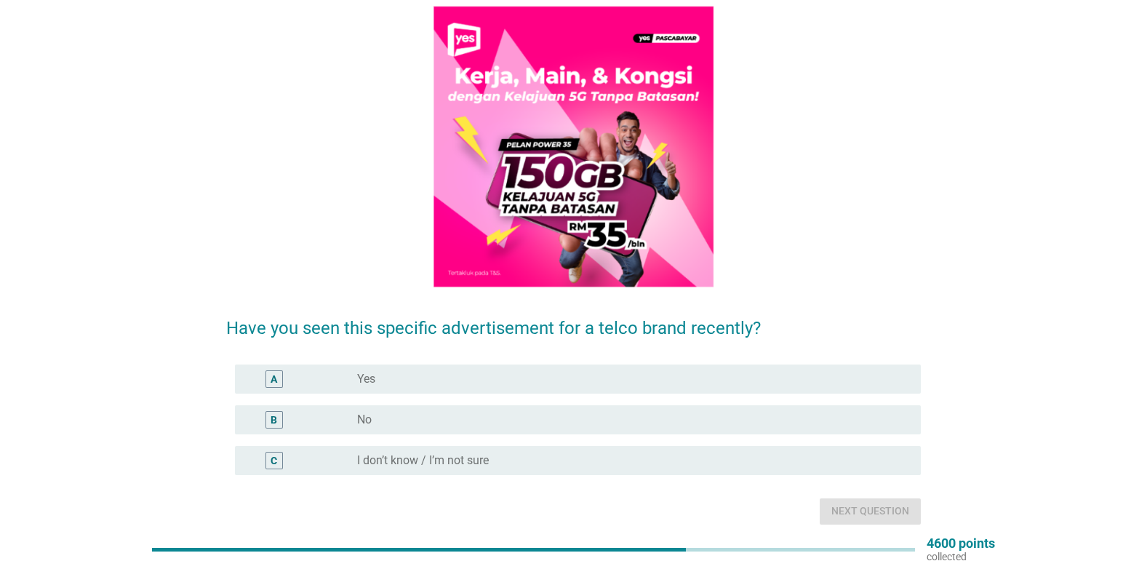
scroll to position [145, 0]
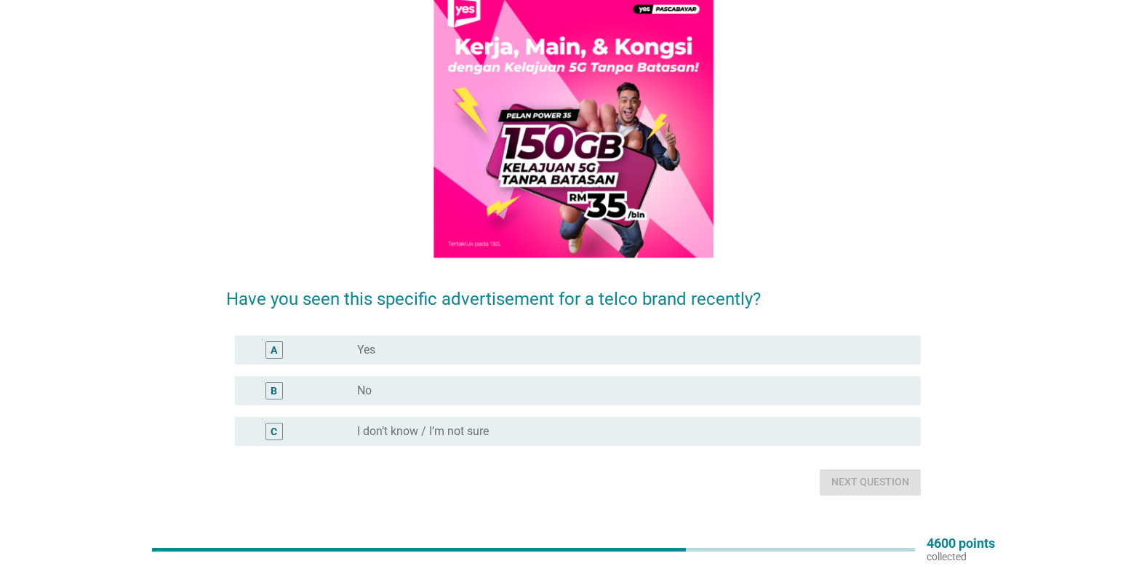
drag, startPoint x: 335, startPoint y: 387, endPoint x: 348, endPoint y: 386, distance: 12.4
click at [336, 387] on div "B" at bounding box center [302, 390] width 111 height 17
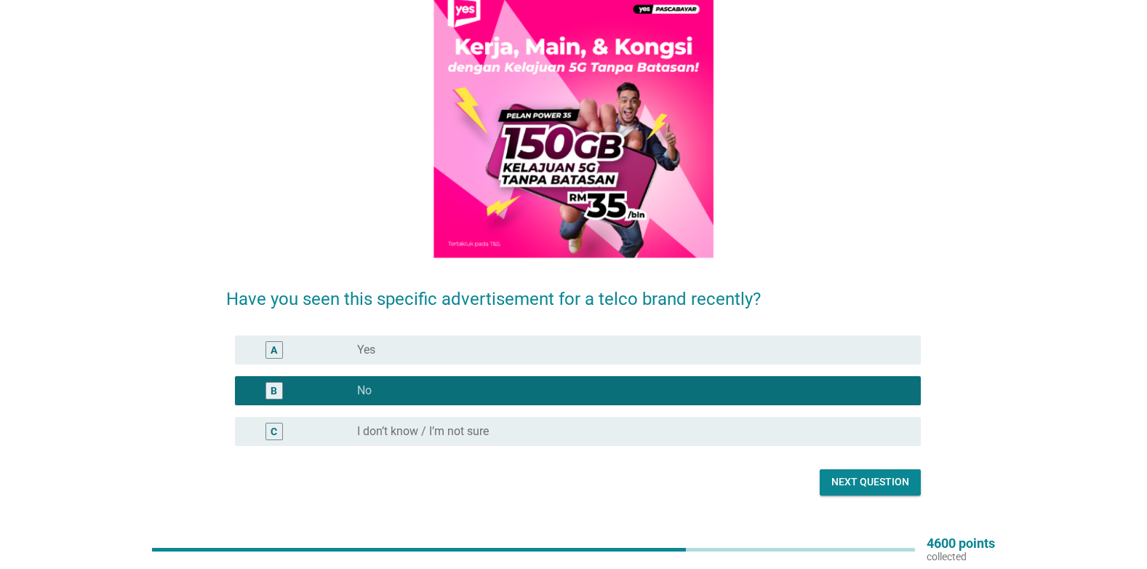
click at [867, 481] on div "Next question" at bounding box center [870, 481] width 78 height 15
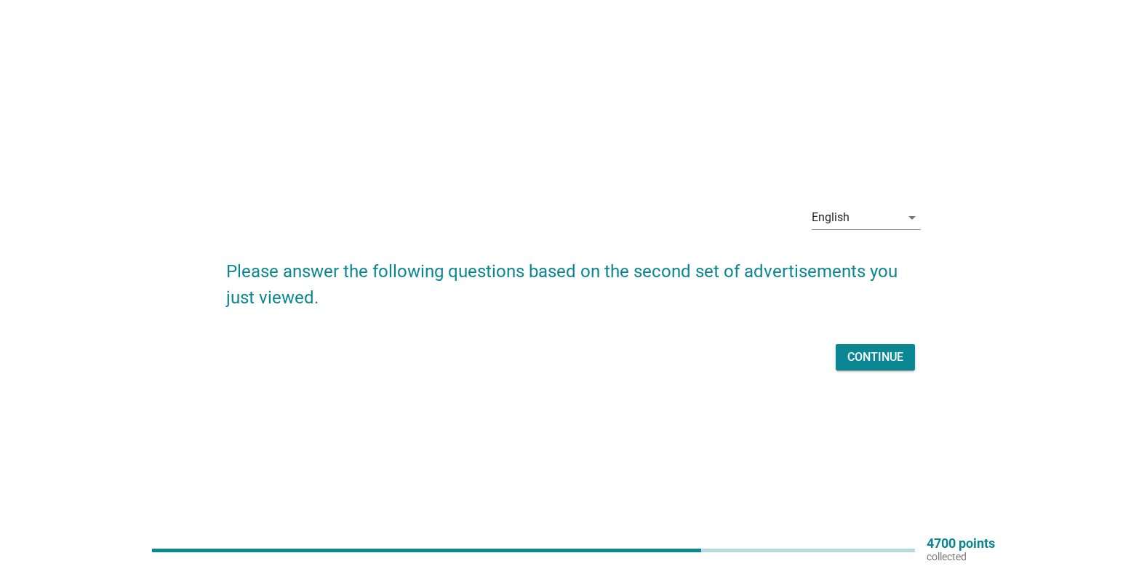
click at [878, 352] on div "Continue" at bounding box center [875, 356] width 56 height 17
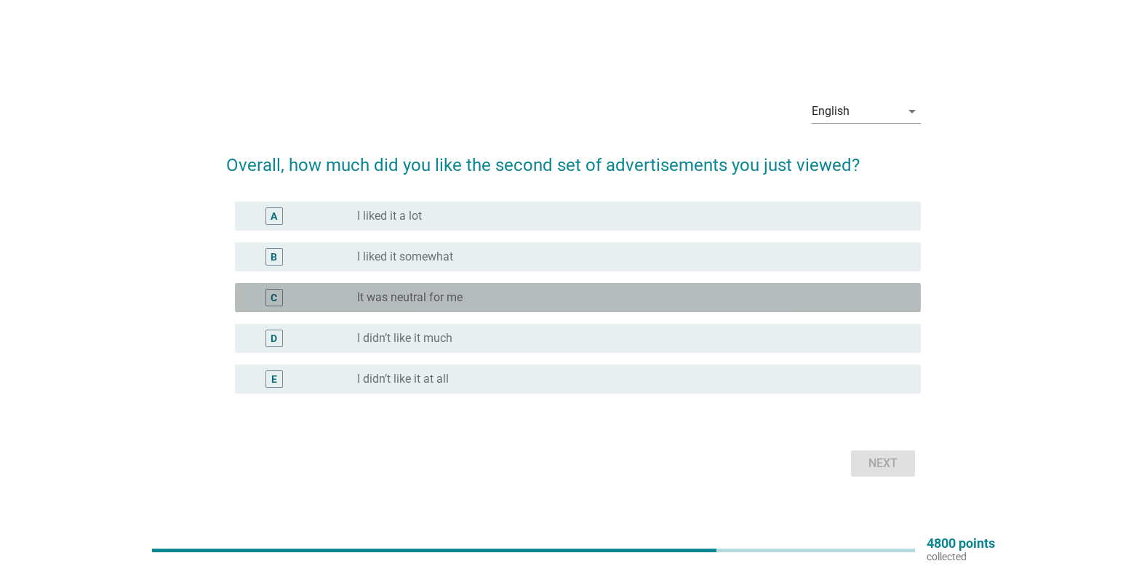
click at [353, 299] on div "C" at bounding box center [302, 297] width 111 height 17
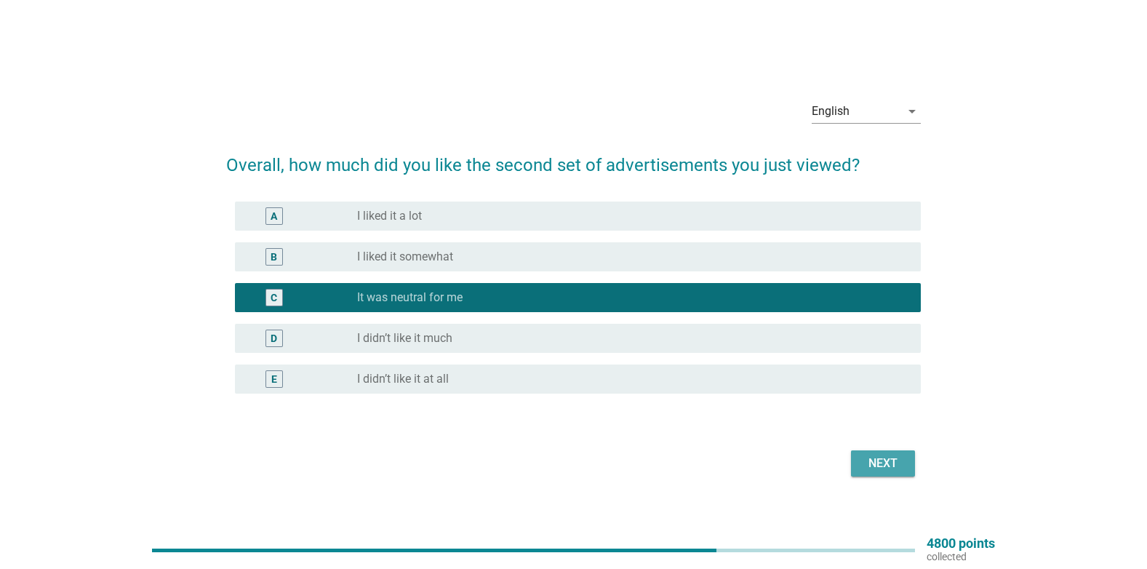
click at [884, 462] on div "Next" at bounding box center [882, 463] width 41 height 17
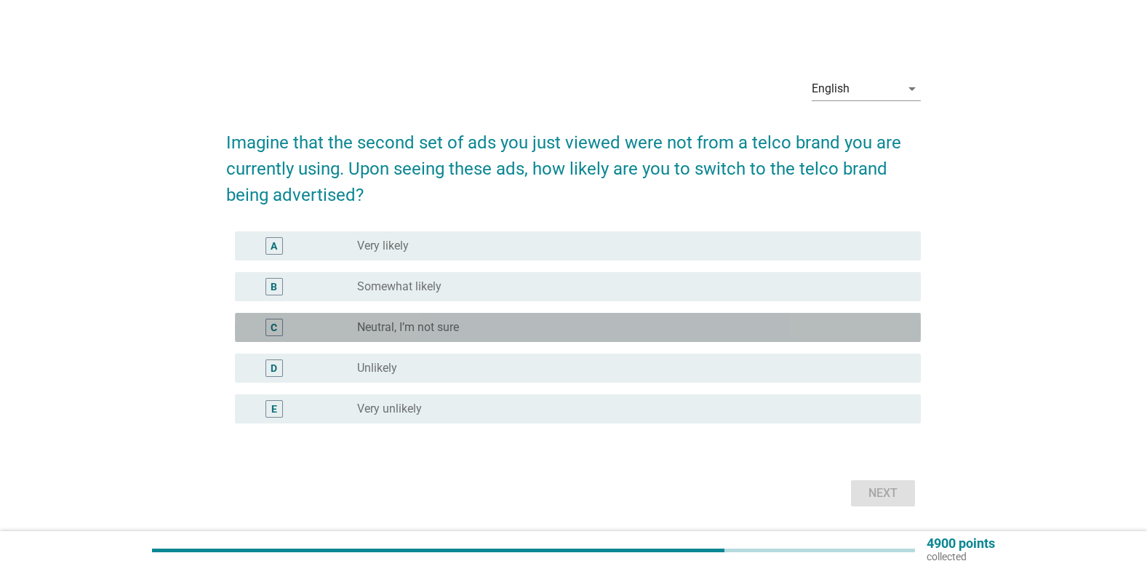
click at [436, 325] on label "Neutral, I’m not sure" at bounding box center [408, 327] width 102 height 15
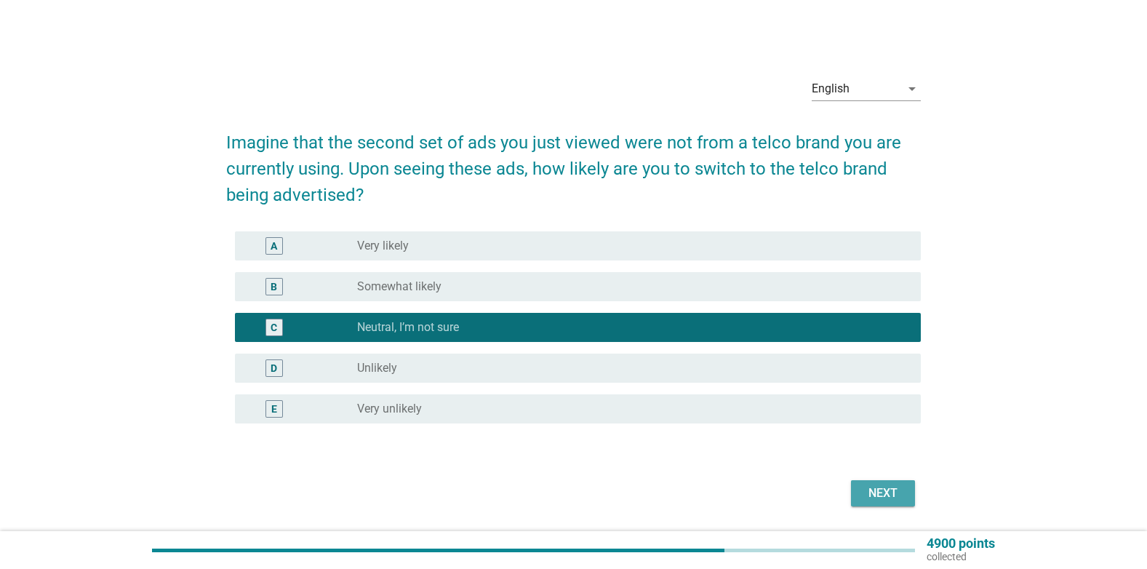
click at [889, 489] on div "Next" at bounding box center [882, 492] width 41 height 17
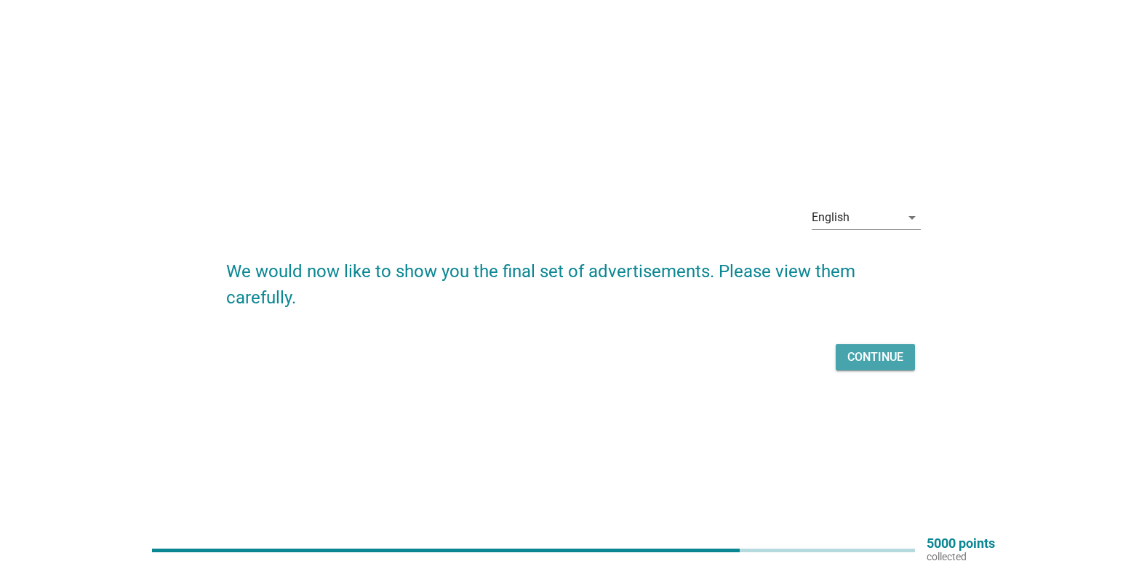
click at [868, 353] on div "Continue" at bounding box center [875, 356] width 56 height 17
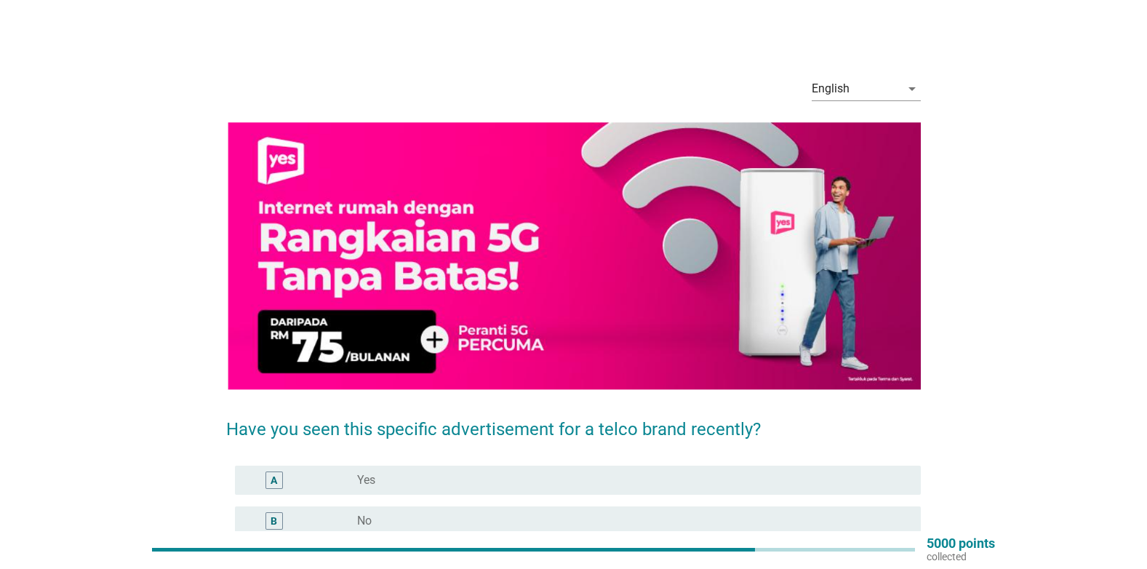
click at [391, 521] on div "radio_button_unchecked No" at bounding box center [627, 520] width 540 height 15
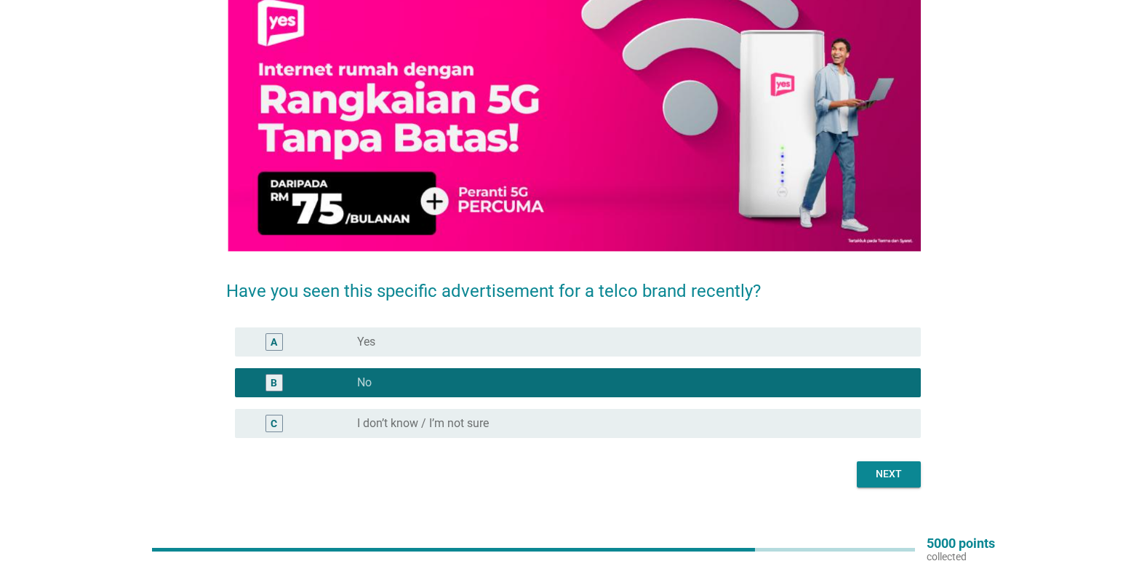
scroll to position [160, 0]
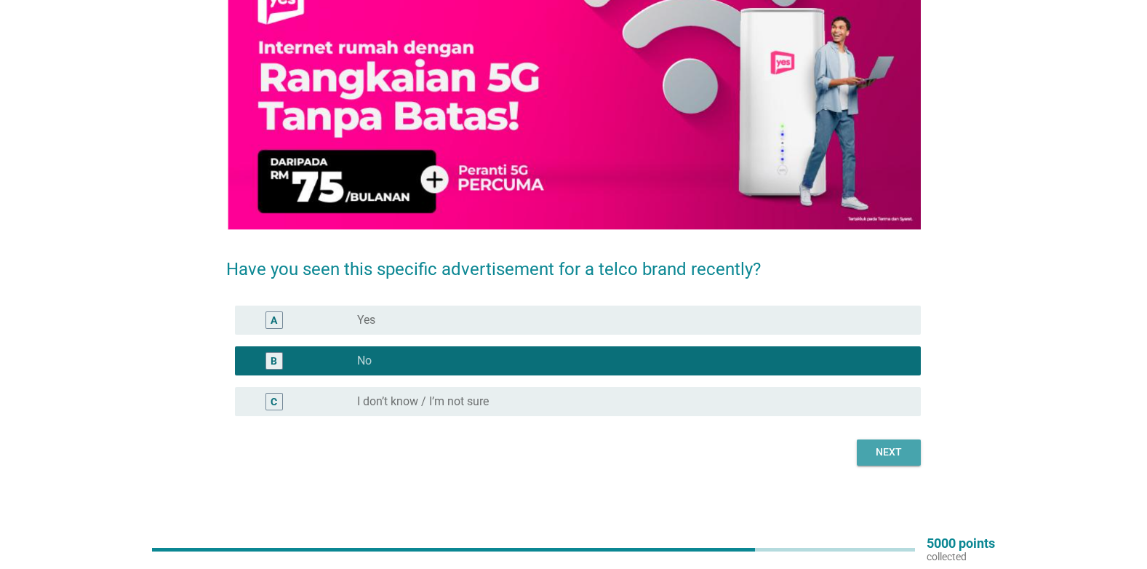
click at [881, 457] on div "Next" at bounding box center [888, 451] width 41 height 15
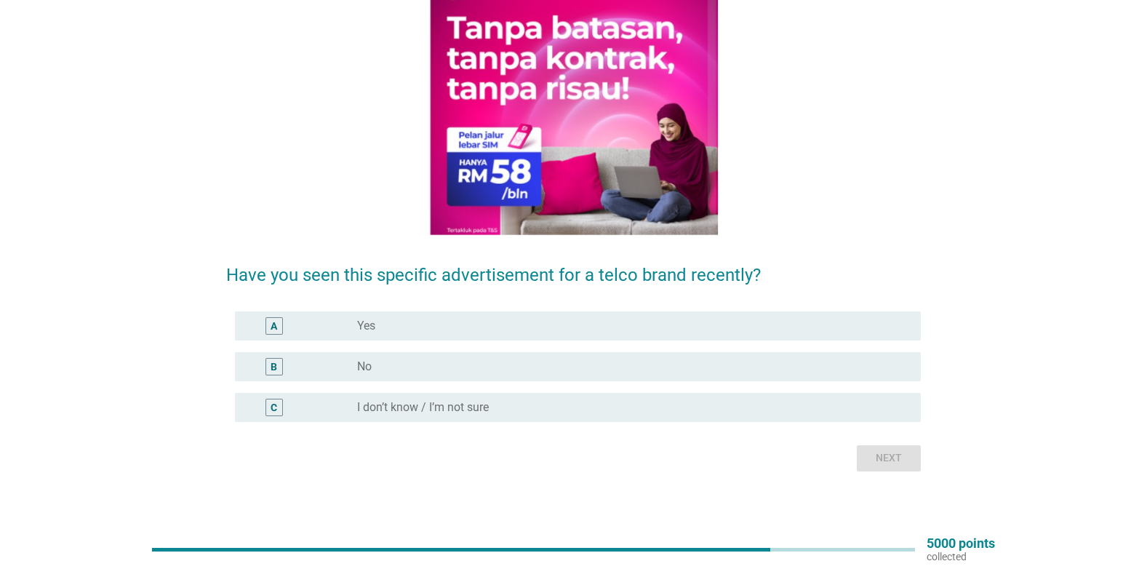
scroll to position [175, 0]
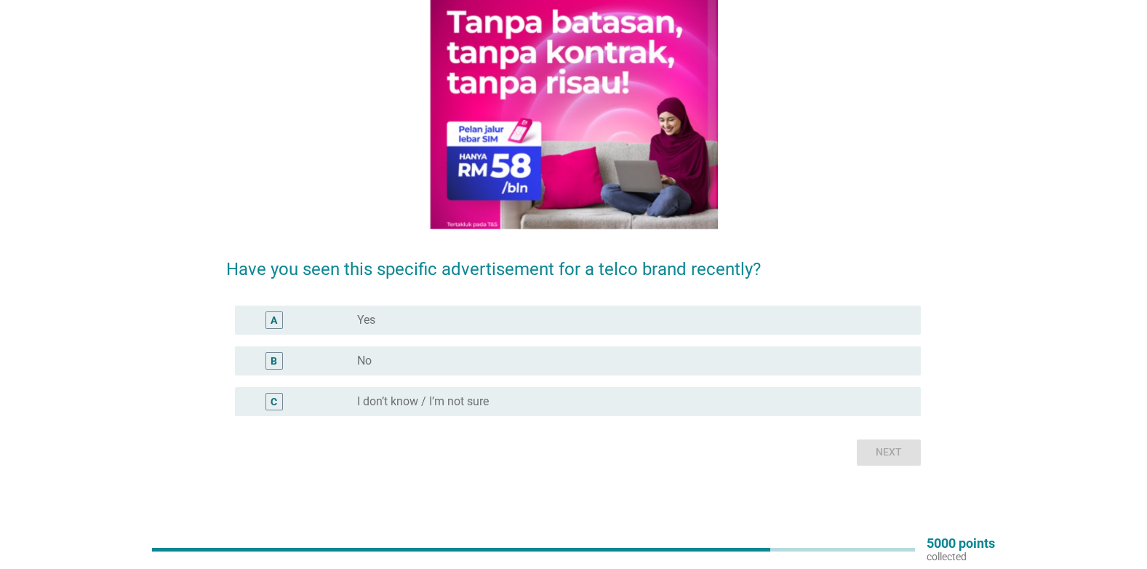
click at [390, 364] on div "radio_button_unchecked No" at bounding box center [627, 360] width 540 height 15
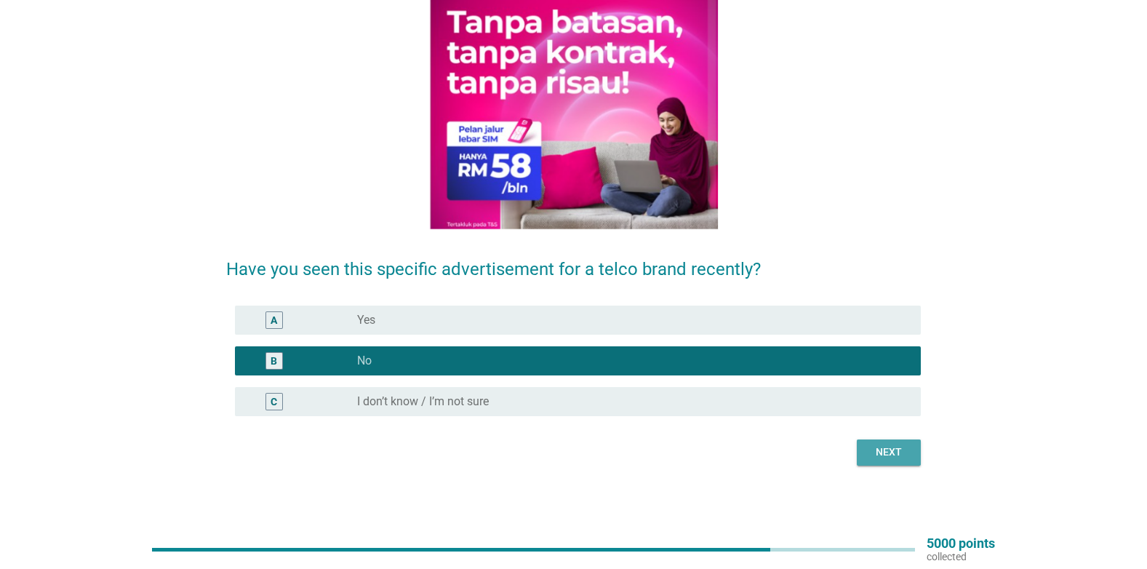
click at [879, 455] on div "Next" at bounding box center [888, 451] width 41 height 15
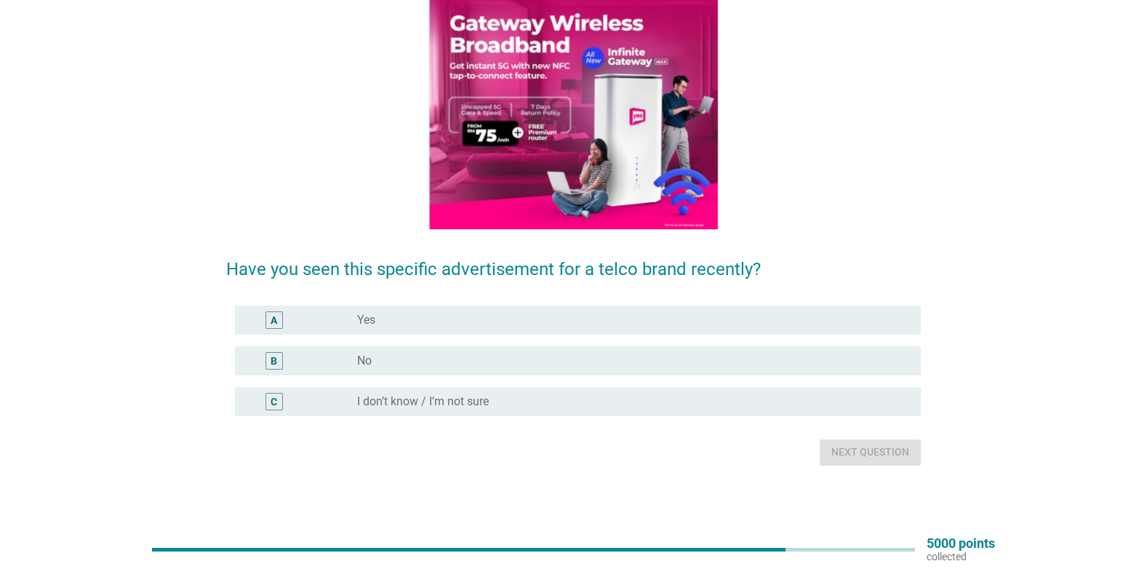
click at [490, 353] on div "radio_button_unchecked No" at bounding box center [627, 360] width 540 height 15
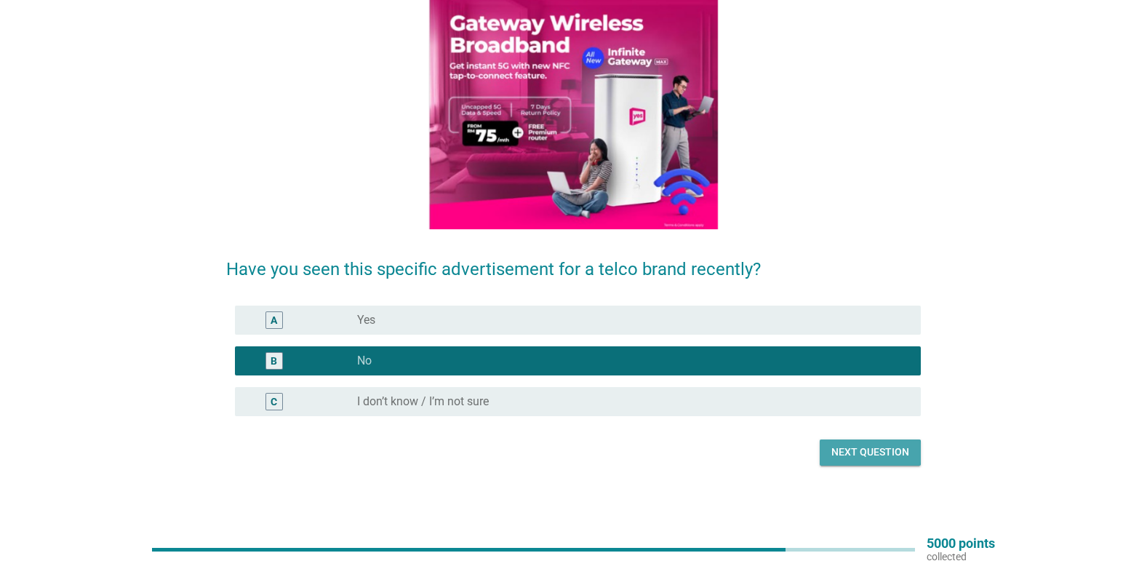
click at [895, 454] on div "Next question" at bounding box center [870, 451] width 78 height 15
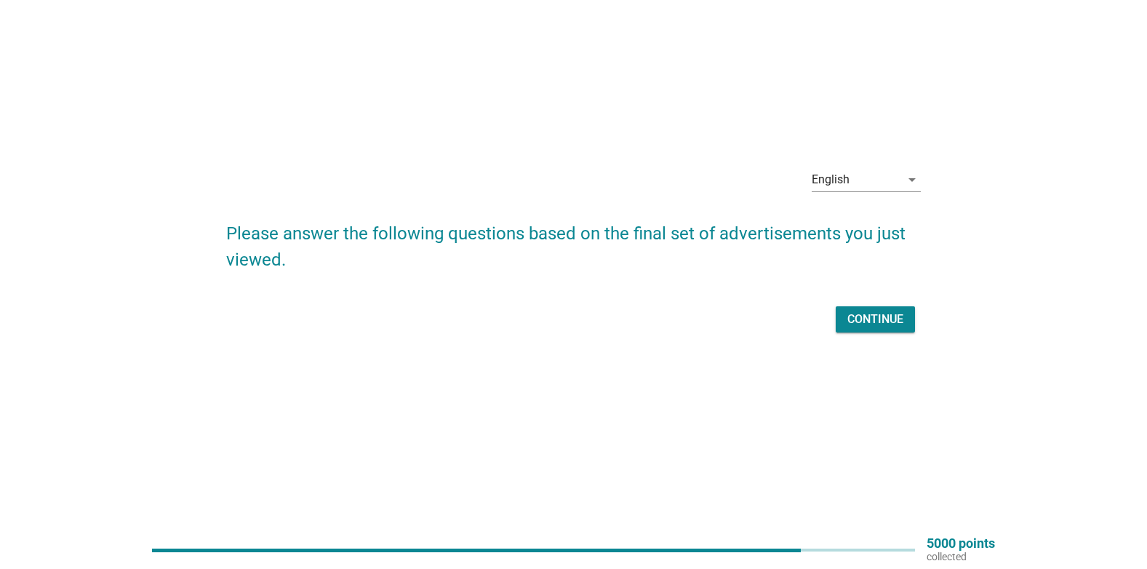
scroll to position [0, 0]
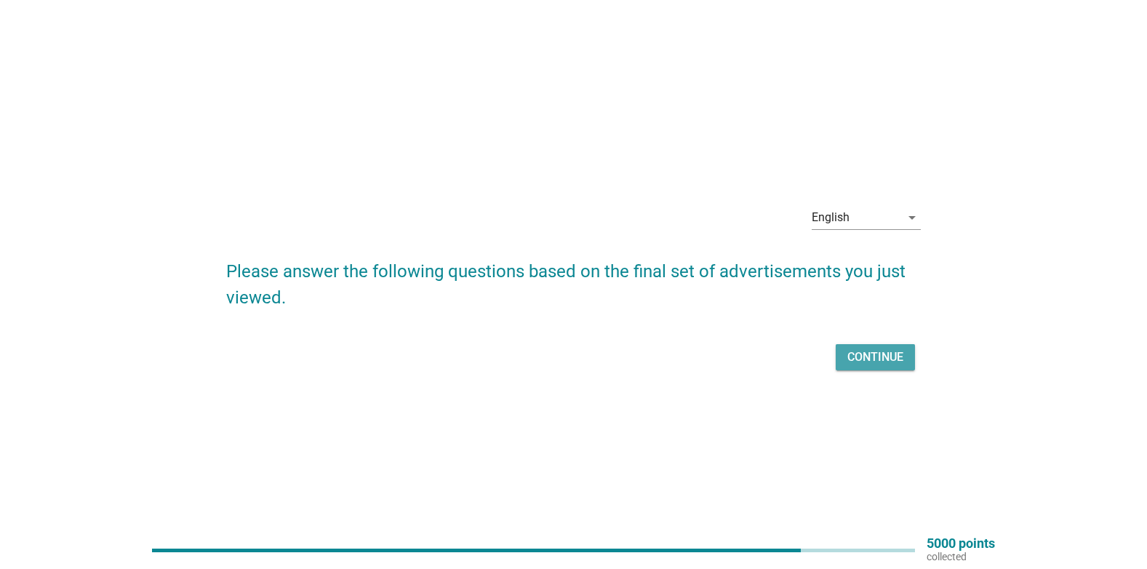
click at [878, 356] on div "Continue" at bounding box center [875, 356] width 56 height 17
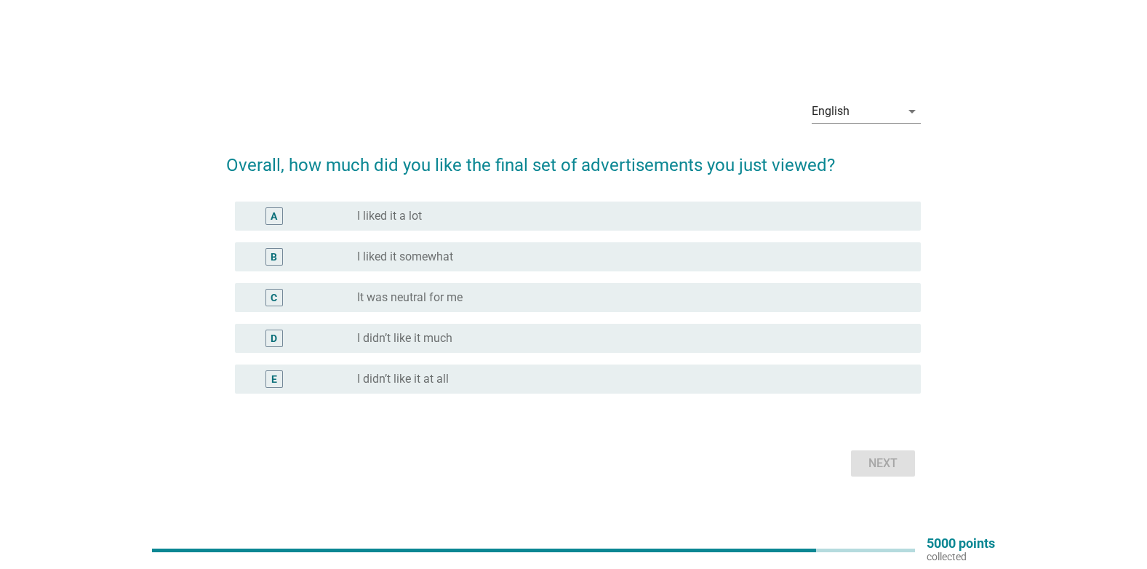
click at [319, 259] on div "B" at bounding box center [302, 256] width 111 height 17
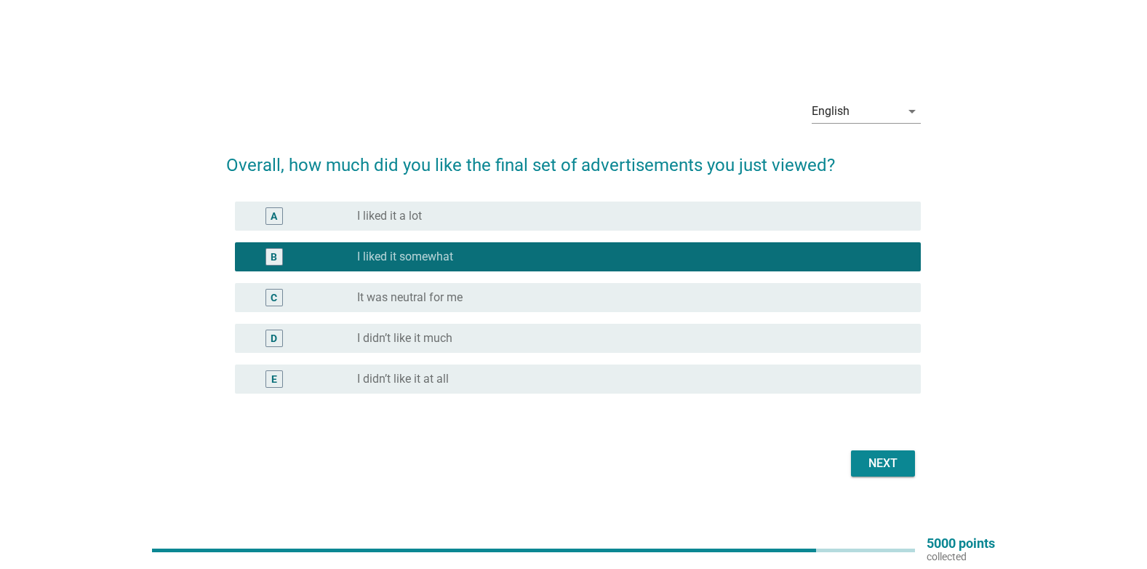
click at [885, 467] on div "Next" at bounding box center [882, 463] width 41 height 17
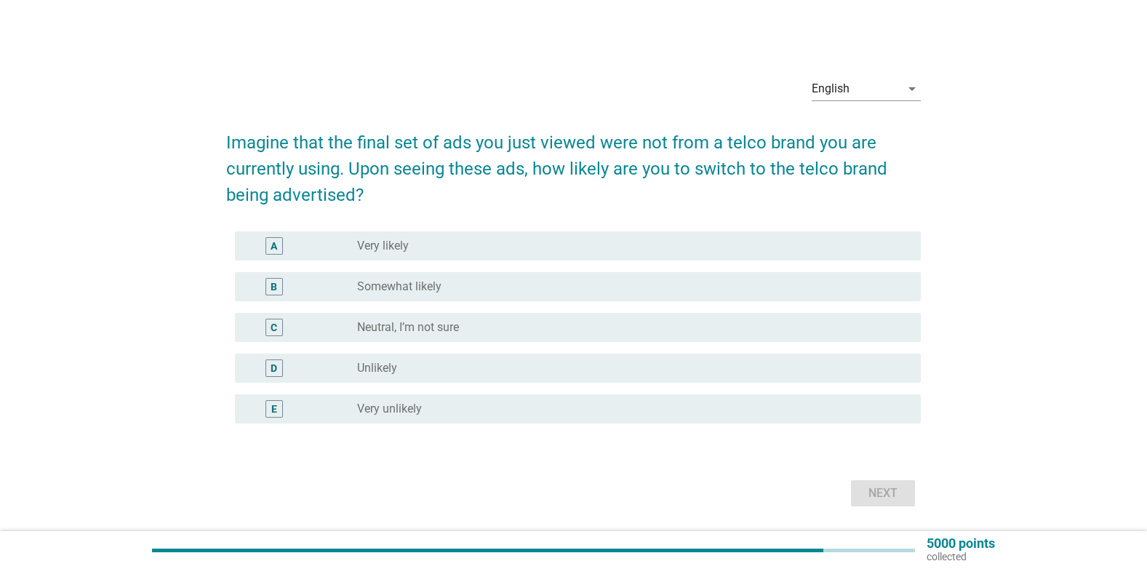
click at [385, 293] on label "Somewhat likely" at bounding box center [399, 286] width 84 height 15
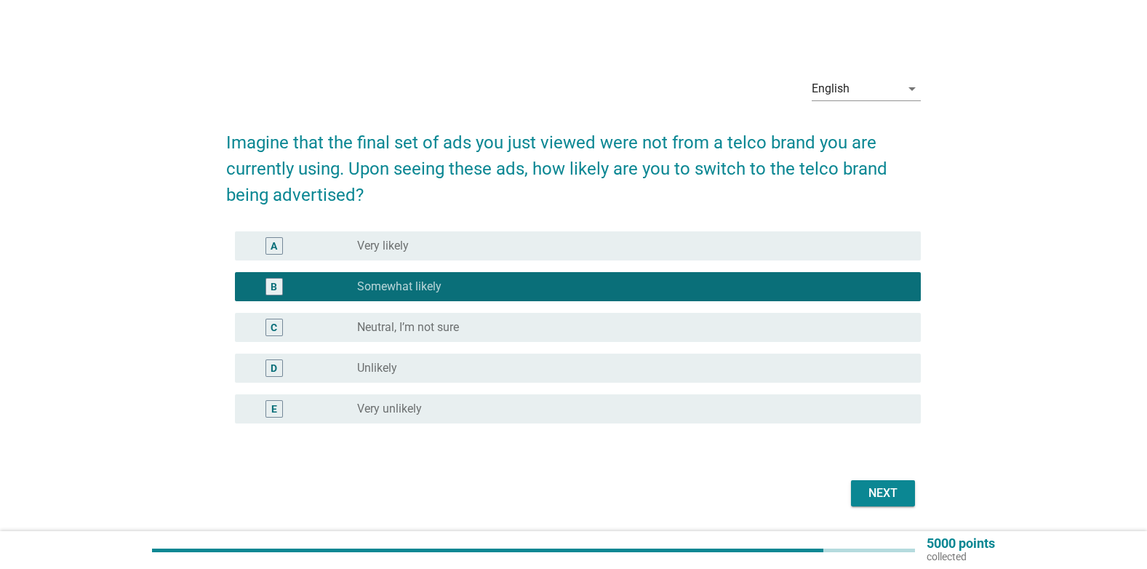
click at [883, 502] on button "Next" at bounding box center [883, 493] width 64 height 26
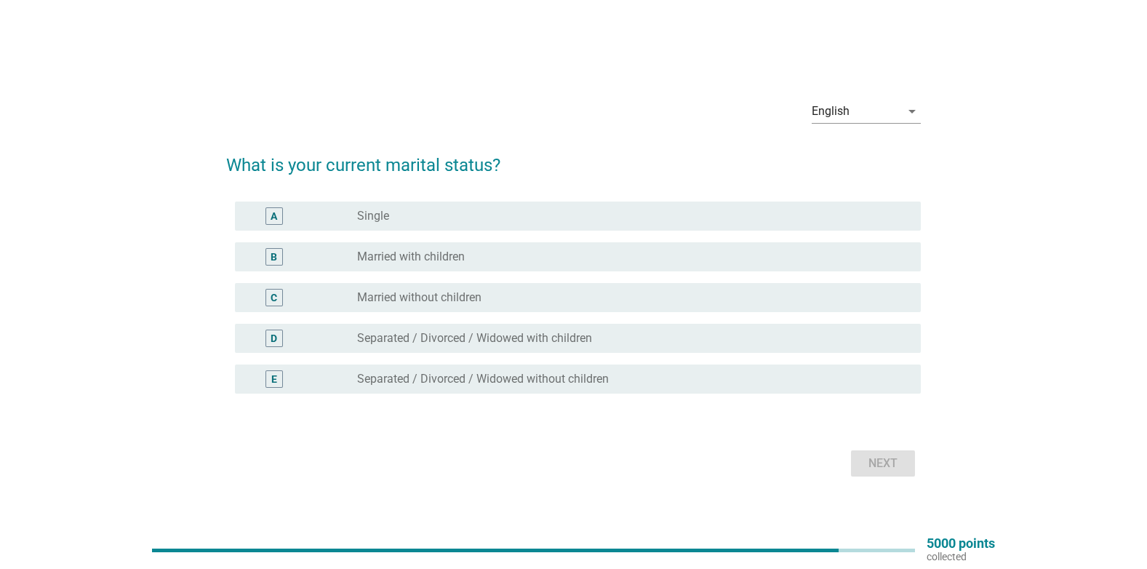
click at [375, 260] on label "Married with children" at bounding box center [411, 256] width 108 height 15
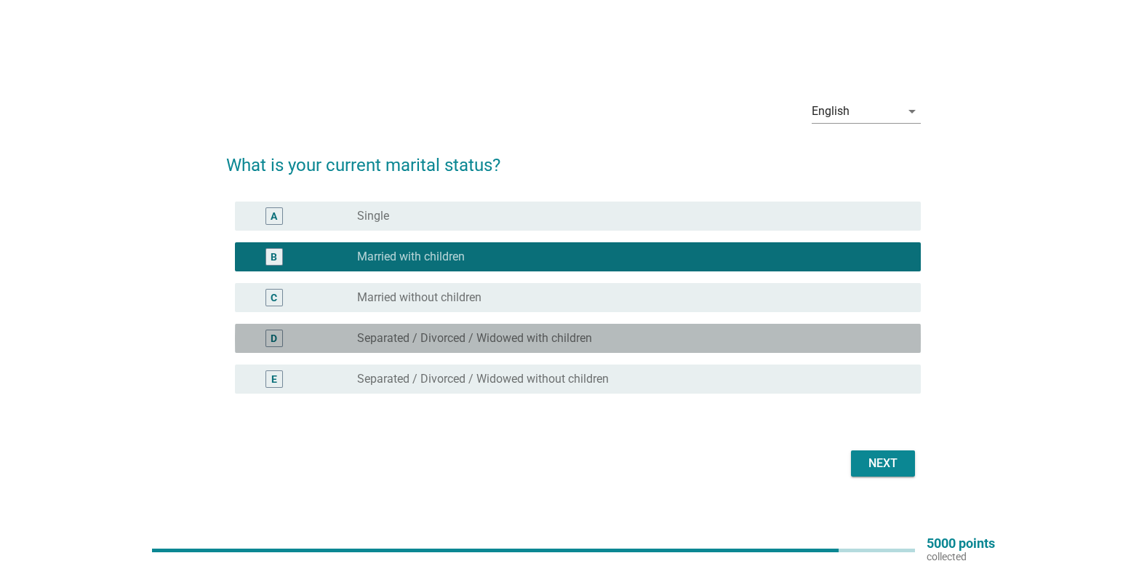
drag, startPoint x: 377, startPoint y: 334, endPoint x: 457, endPoint y: 356, distance: 83.8
click at [377, 335] on label "Separated / Divorced / Widowed with children" at bounding box center [474, 338] width 235 height 15
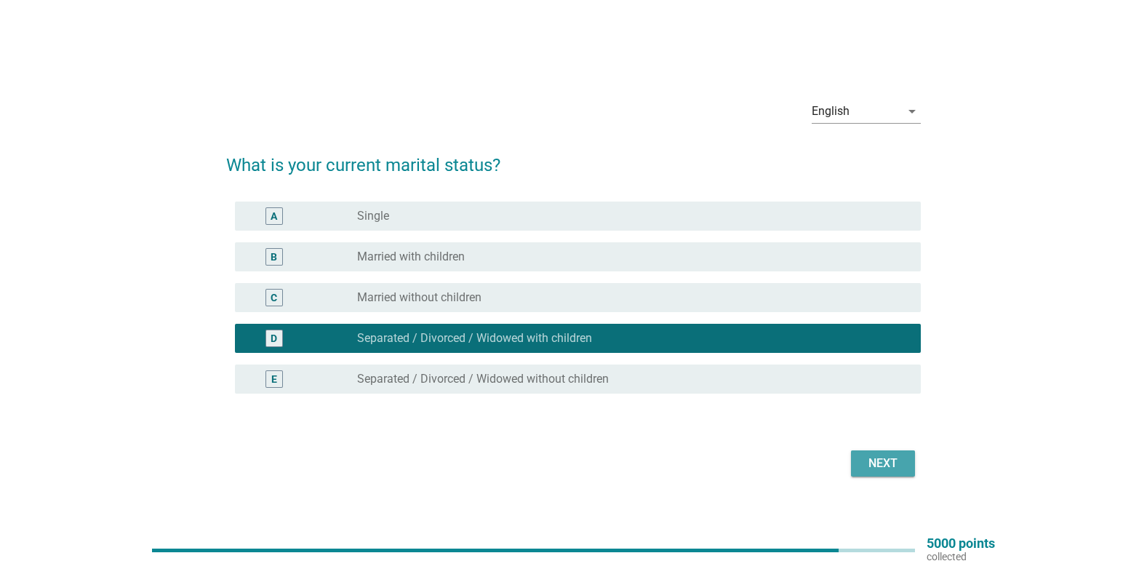
click at [886, 466] on div "Next" at bounding box center [882, 463] width 41 height 17
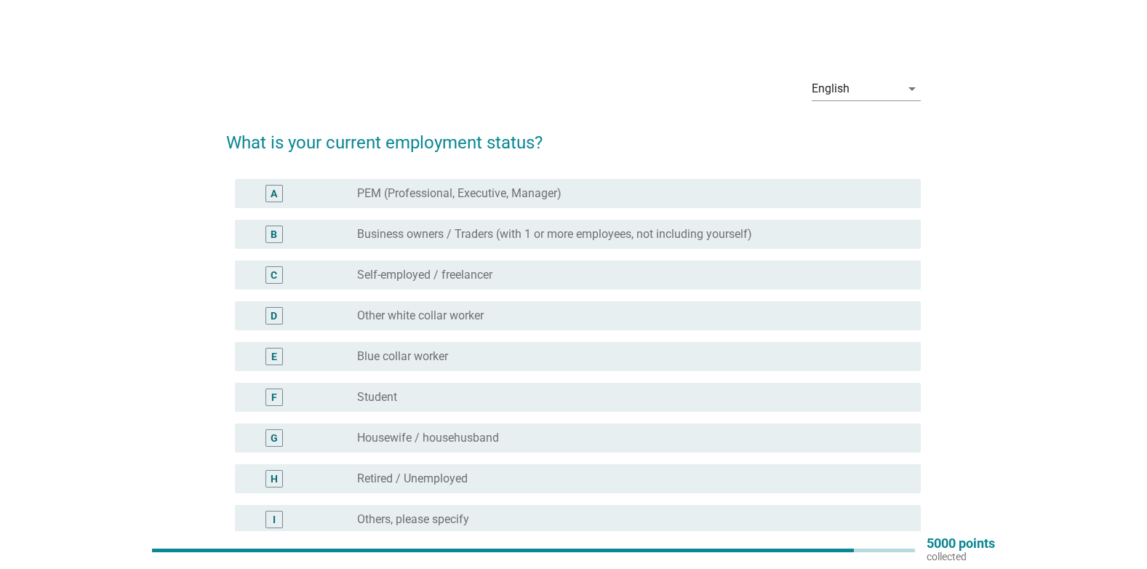
click at [463, 195] on label "PEM (Professional, Executive, Manager)" at bounding box center [459, 193] width 204 height 15
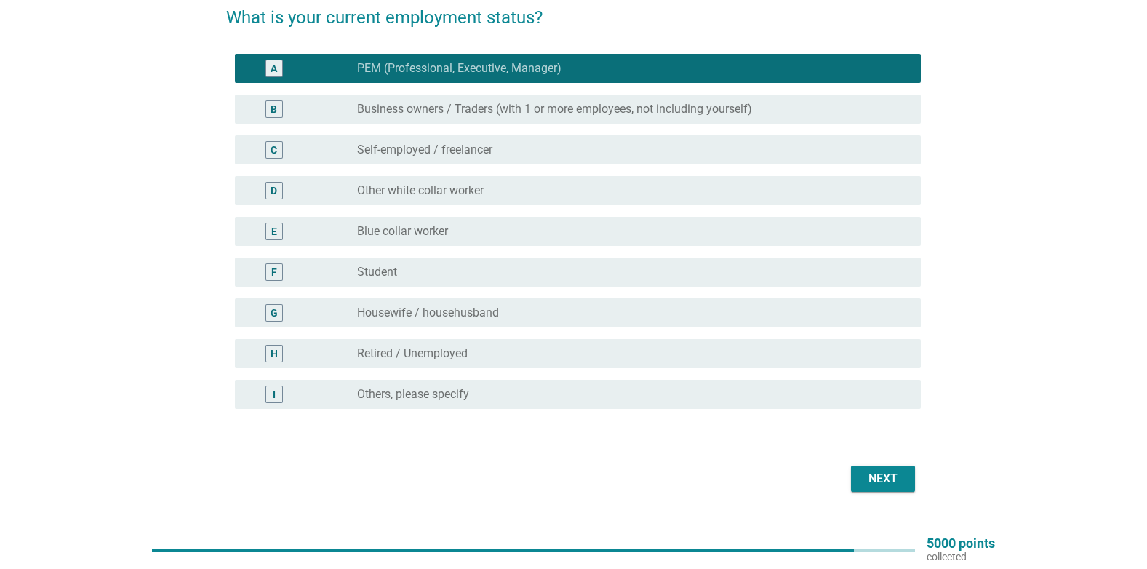
scroll to position [156, 0]
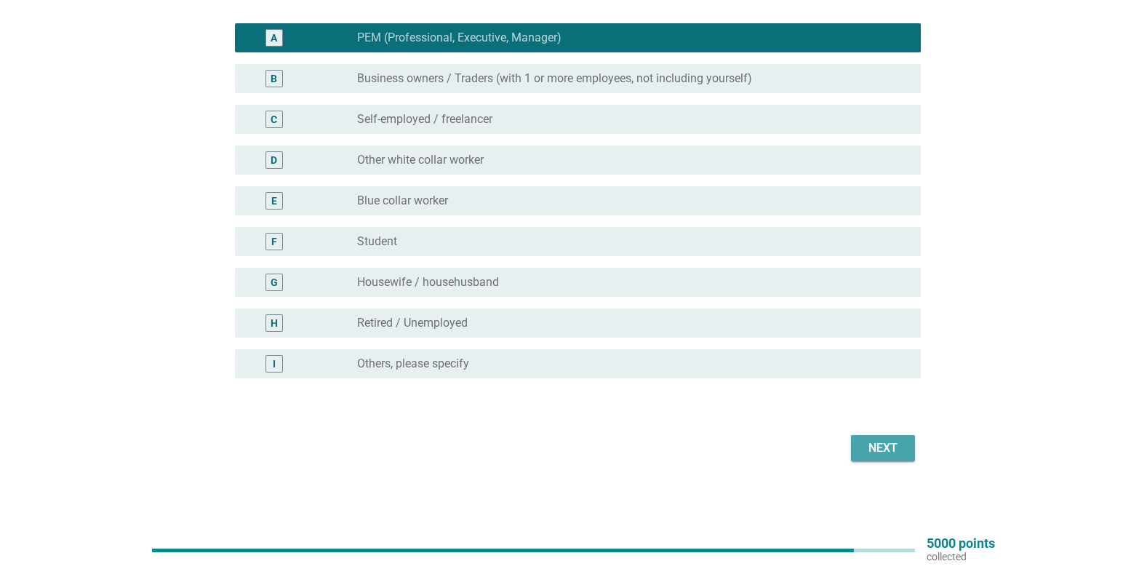
click at [884, 444] on div "Next" at bounding box center [882, 447] width 41 height 17
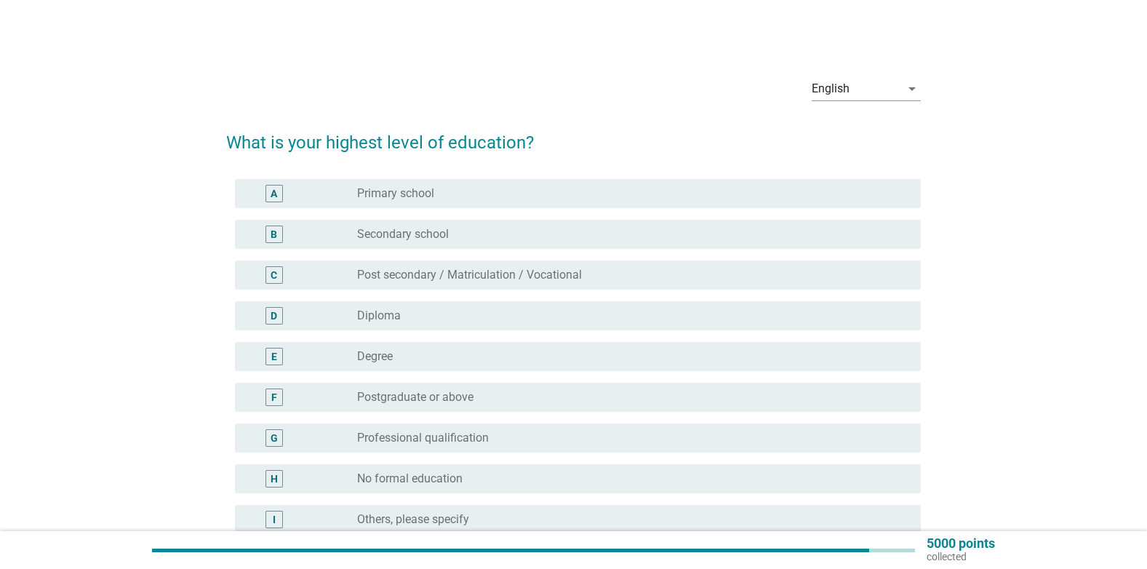
click at [358, 320] on label "Diploma" at bounding box center [379, 315] width 44 height 15
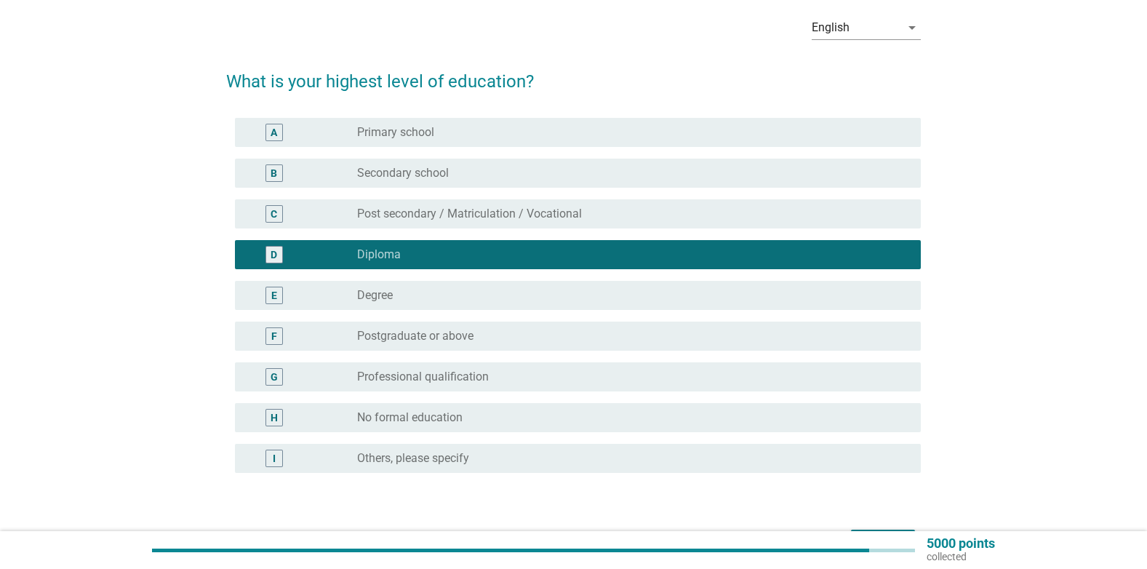
scroll to position [156, 0]
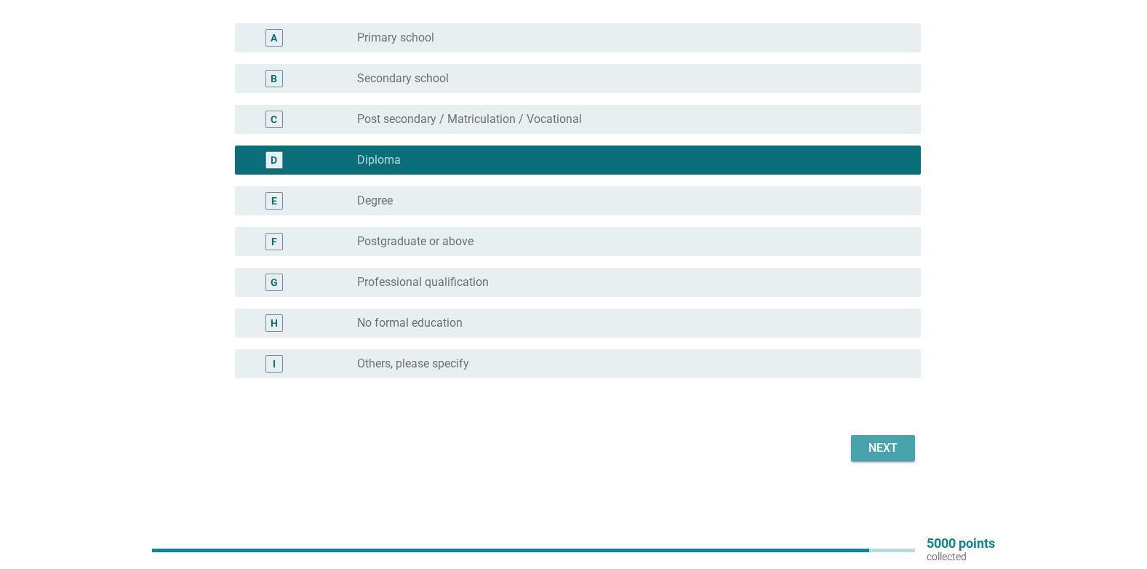
click at [881, 444] on div "Next" at bounding box center [882, 447] width 41 height 17
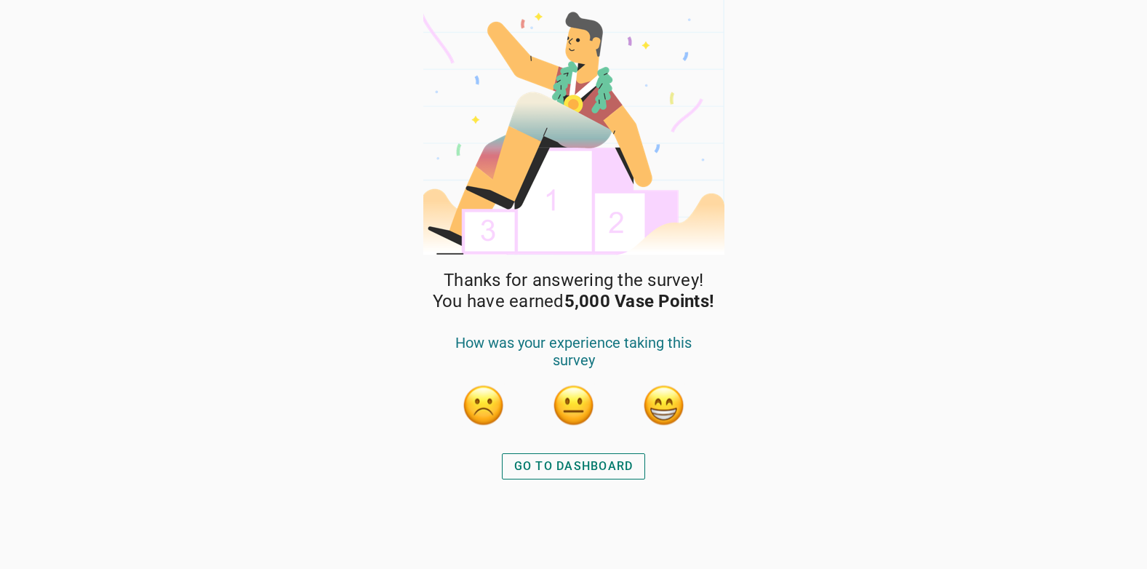
click at [660, 415] on button "button" at bounding box center [664, 405] width 44 height 44
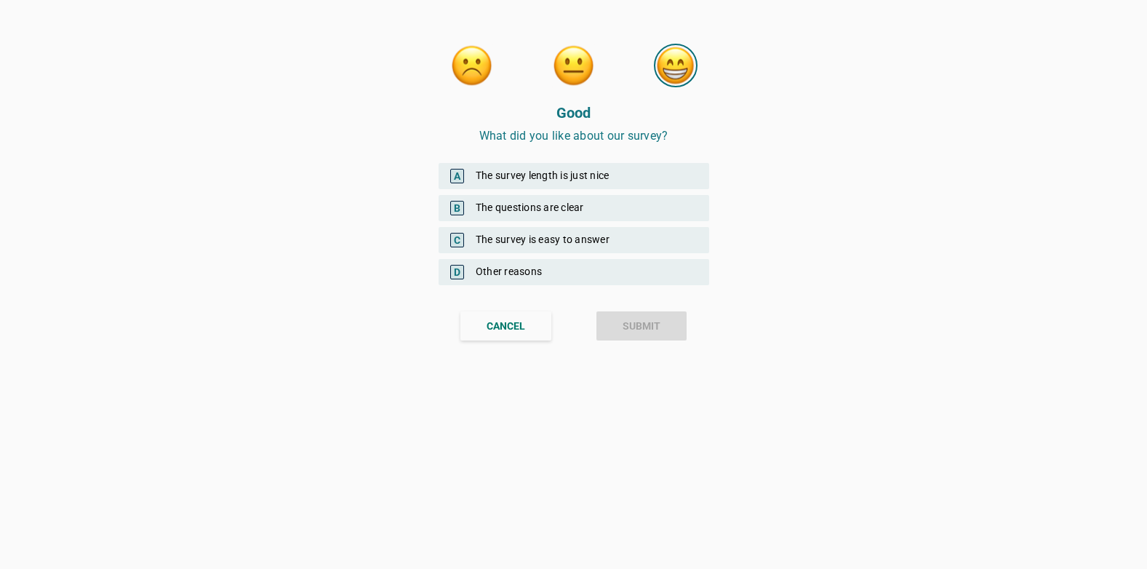
click at [491, 182] on div "A The survey length is just nice" at bounding box center [574, 176] width 271 height 26
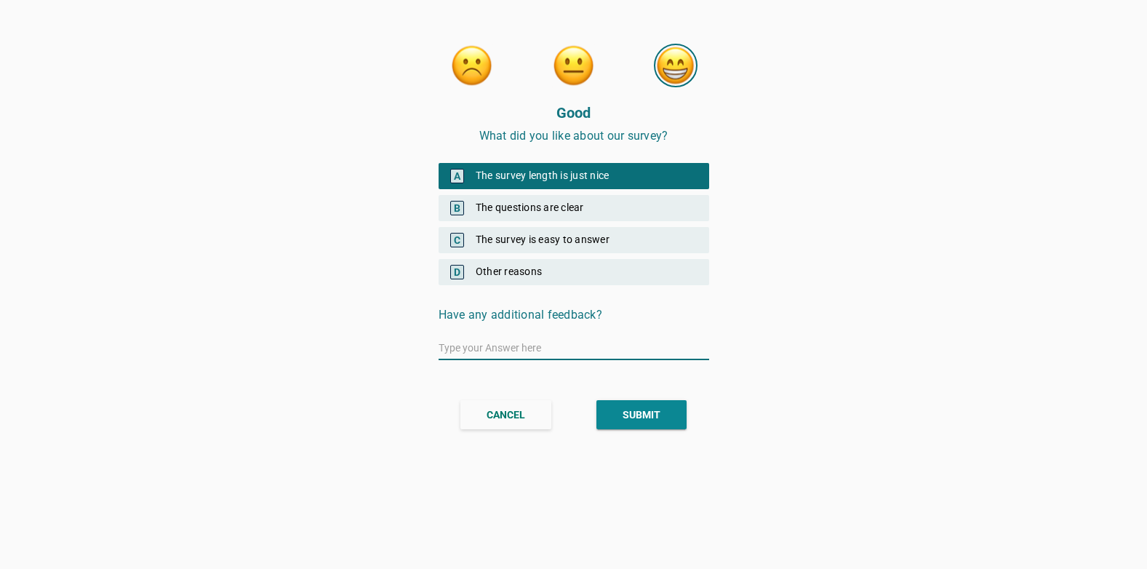
click at [639, 423] on button "SUBMIT" at bounding box center [641, 414] width 90 height 29
